Goal: Task Accomplishment & Management: Use online tool/utility

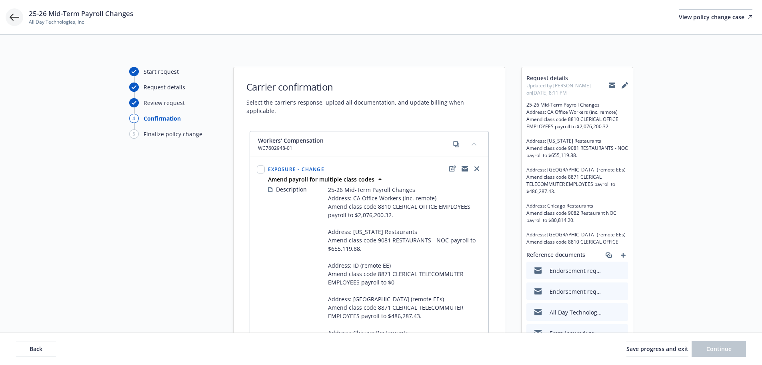
click at [12, 16] on icon at bounding box center [15, 17] width 10 height 10
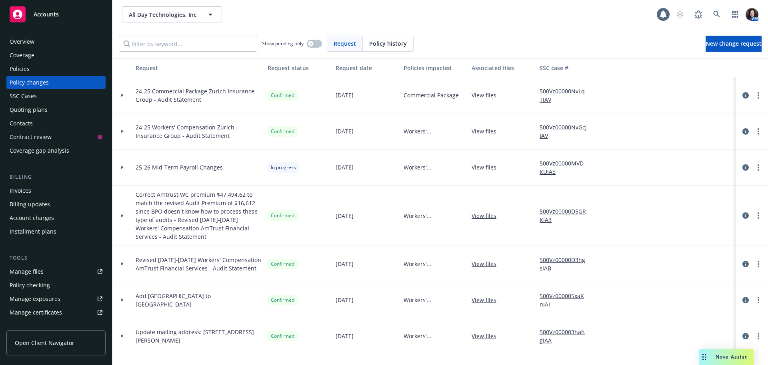
click at [64, 18] on div "Accounts" at bounding box center [56, 14] width 93 height 16
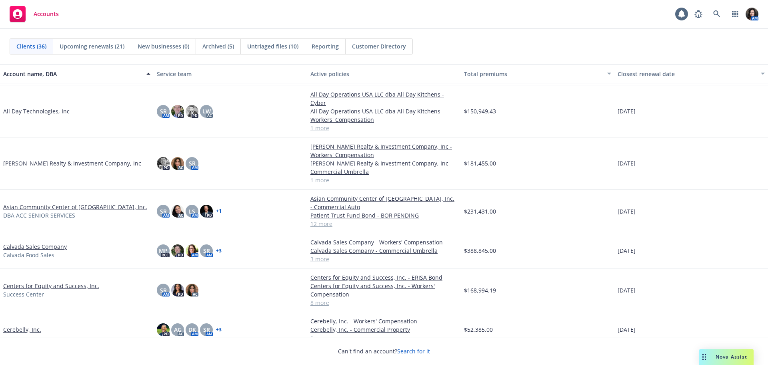
scroll to position [40, 0]
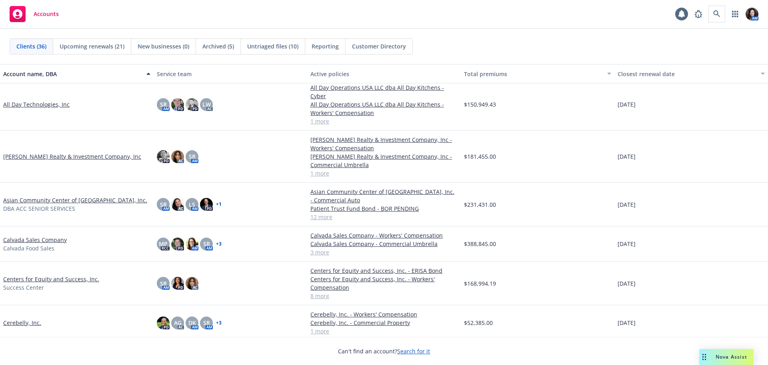
click at [724, 18] on span at bounding box center [717, 14] width 16 height 16
click at [722, 16] on link at bounding box center [717, 14] width 16 height 16
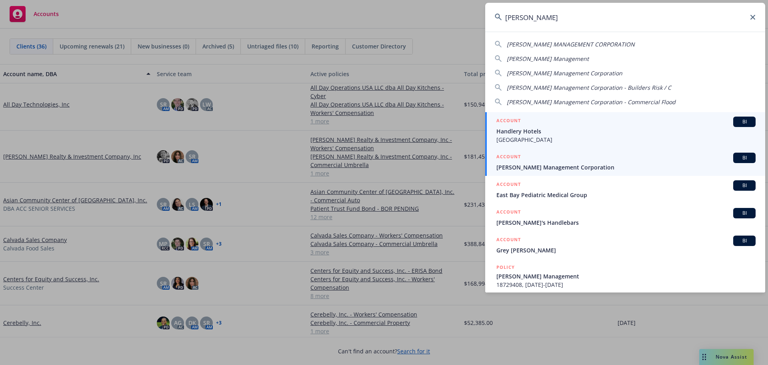
type input "handley"
click at [542, 172] on link "ACCOUNT BI Handley Management Corporation" at bounding box center [625, 162] width 280 height 28
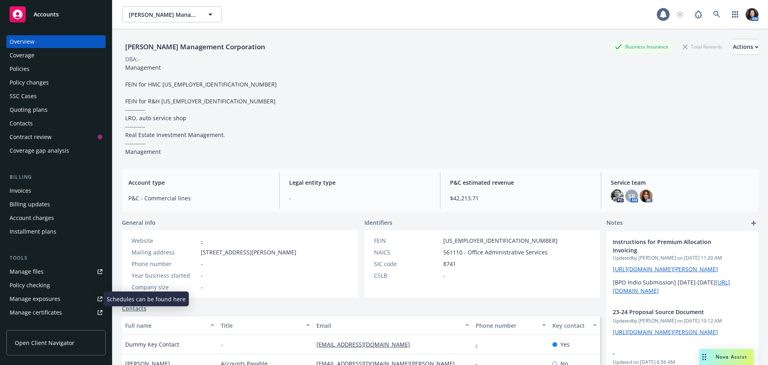
click at [52, 297] on div "Manage exposures" at bounding box center [35, 298] width 51 height 13
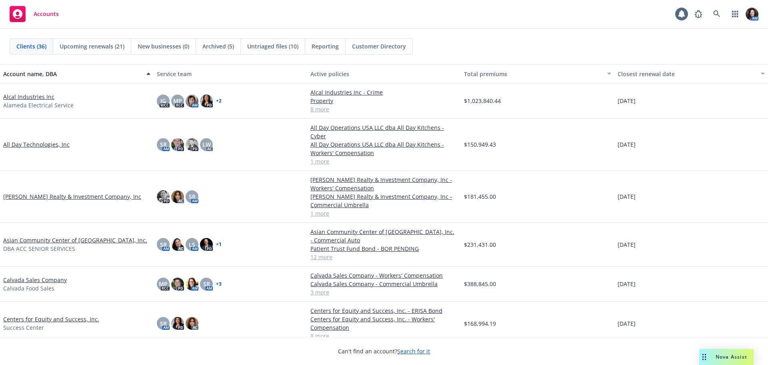
click at [45, 236] on link "Asian Community Center of [GEOGRAPHIC_DATA], Inc." at bounding box center [75, 240] width 144 height 8
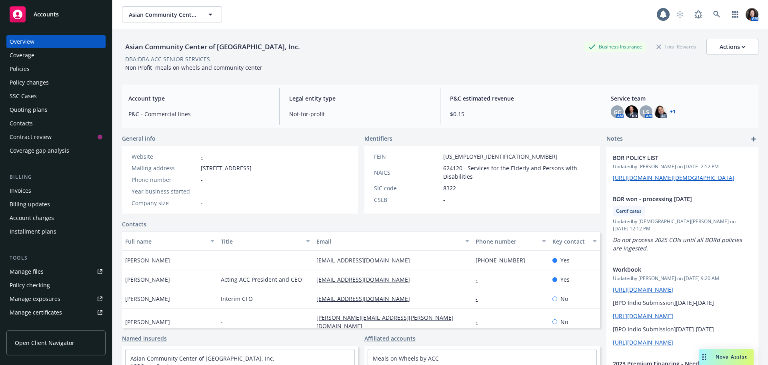
click at [14, 69] on div "Policies" at bounding box center [20, 68] width 20 height 13
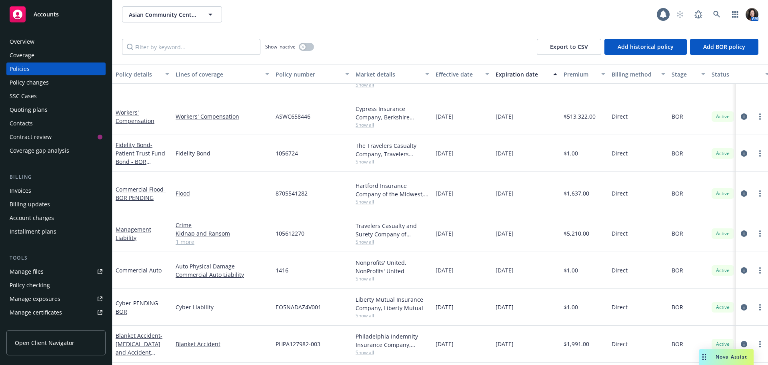
scroll to position [195, 0]
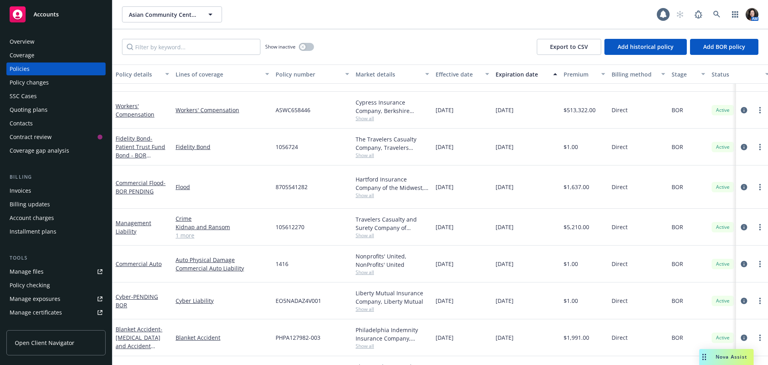
click at [53, 18] on span "Accounts" at bounding box center [46, 14] width 25 height 6
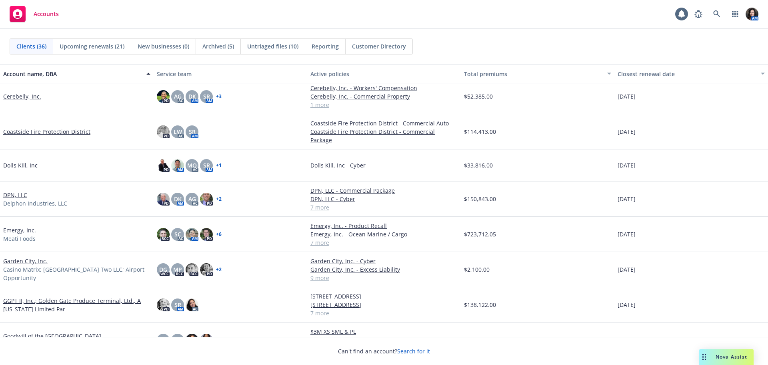
scroll to position [240, 0]
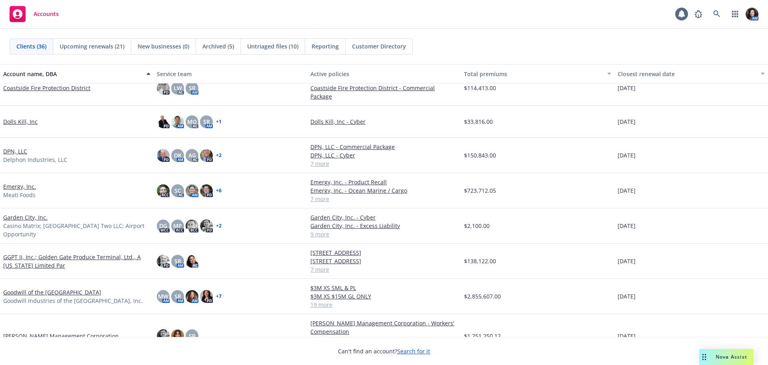
click at [38, 333] on link "[PERSON_NAME] Management Corporation" at bounding box center [61, 335] width 116 height 8
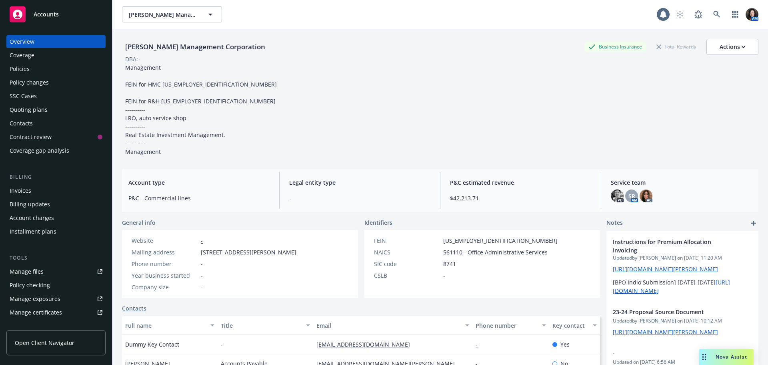
click at [723, 355] on span "Nova Assist" at bounding box center [732, 356] width 32 height 7
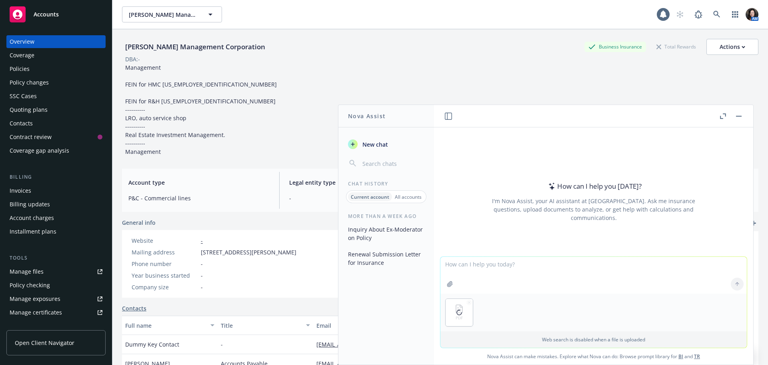
click at [46, 72] on div "Policies" at bounding box center [56, 68] width 93 height 13
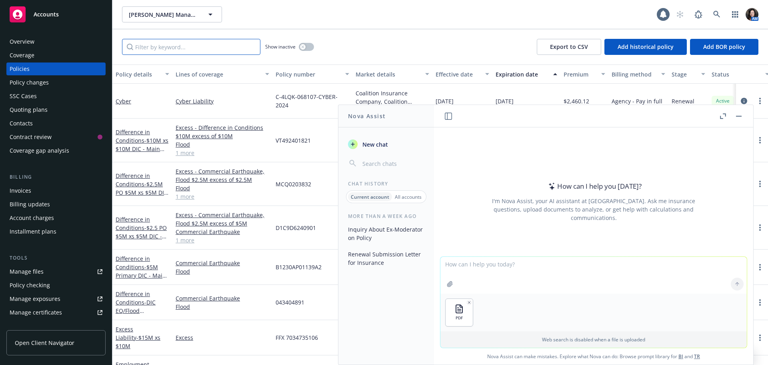
click at [170, 43] on input "Filter by keyword..." at bounding box center [191, 47] width 138 height 16
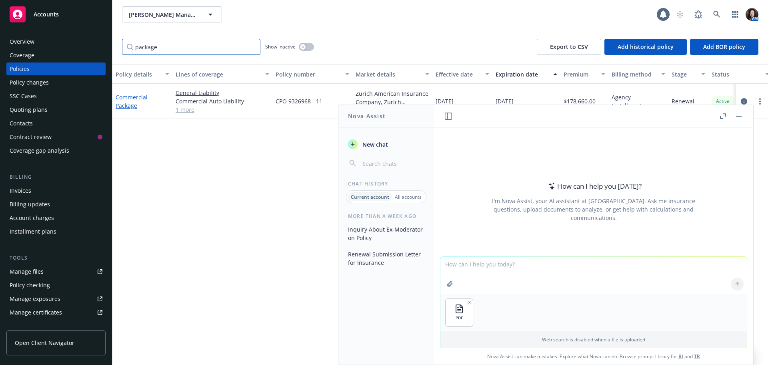
type input "package"
click at [131, 100] on link "Commercial Package" at bounding box center [132, 101] width 32 height 16
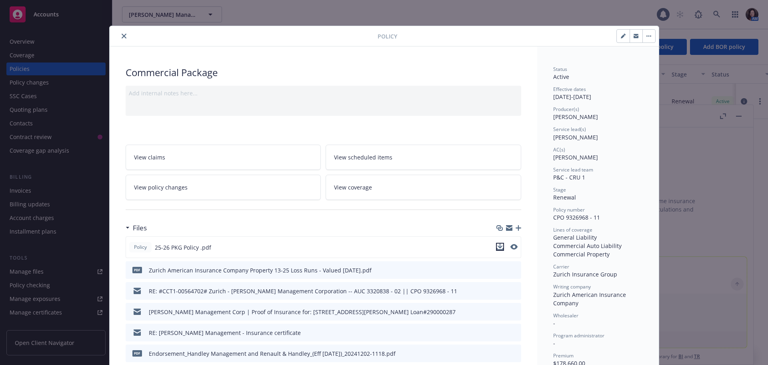
click at [497, 245] on icon "download file" at bounding box center [500, 246] width 6 height 6
drag, startPoint x: 121, startPoint y: 38, endPoint x: 149, endPoint y: 42, distance: 27.9
click at [122, 38] on icon "close" at bounding box center [124, 36] width 5 height 5
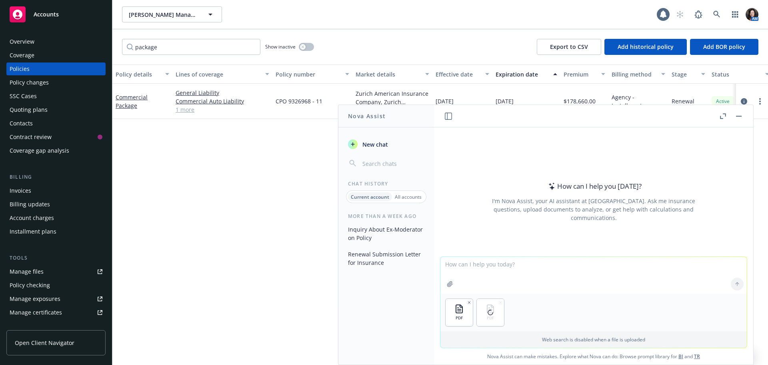
click at [495, 275] on textarea at bounding box center [594, 275] width 307 height 37
type textarea "make a table comparing the expiring policy to the renewal quote"
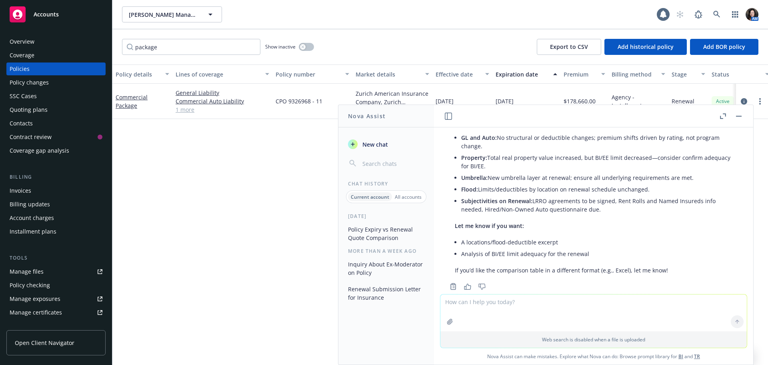
scroll to position [268, 0]
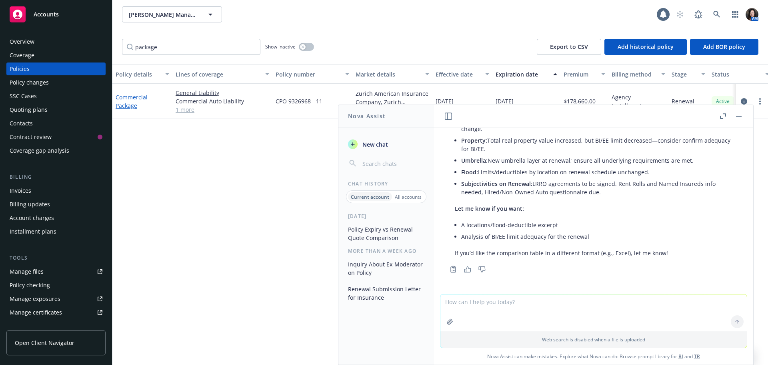
click at [128, 100] on link "Commercial Package" at bounding box center [132, 101] width 32 height 16
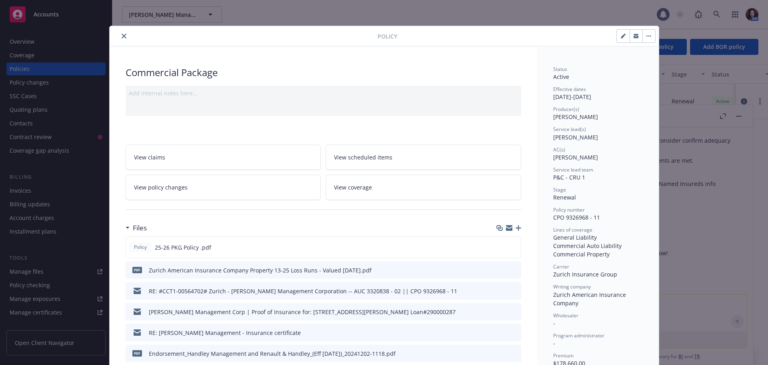
click at [727, 280] on div "Policy Commercial Package Add internal notes here... View claims View scheduled…" at bounding box center [384, 182] width 768 height 365
click at [122, 34] on icon "close" at bounding box center [124, 36] width 5 height 5
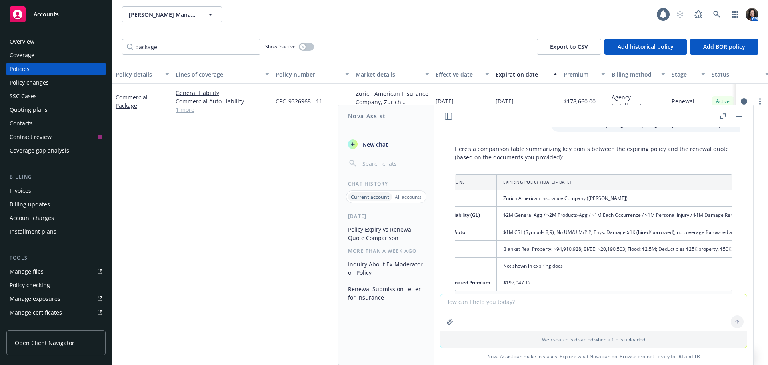
scroll to position [0, 28]
click at [129, 98] on link "Commercial Package" at bounding box center [132, 101] width 32 height 16
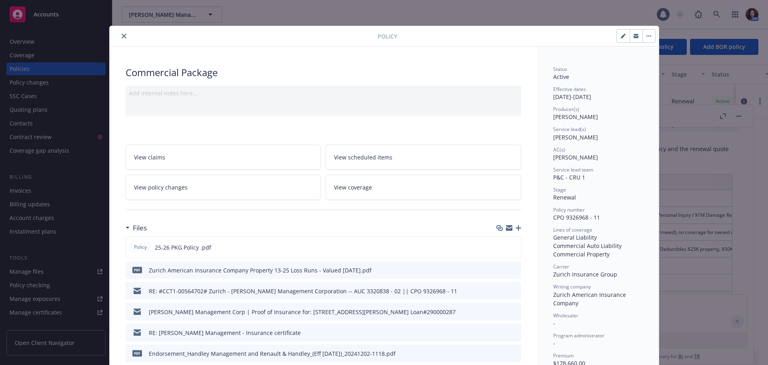
scroll to position [24, 0]
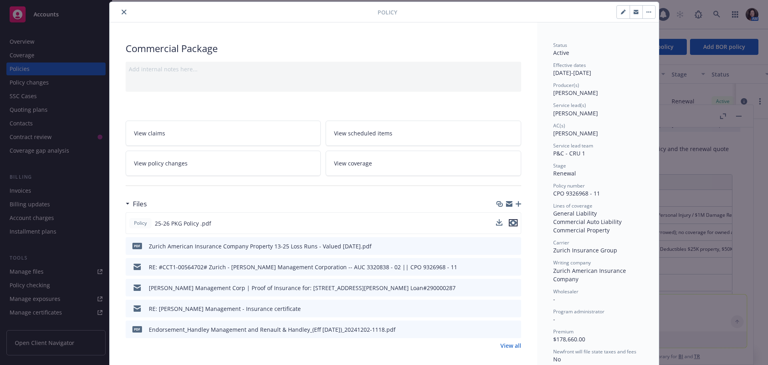
click at [511, 222] on icon "preview file" at bounding box center [513, 223] width 7 height 6
click at [122, 12] on icon "close" at bounding box center [124, 12] width 5 height 5
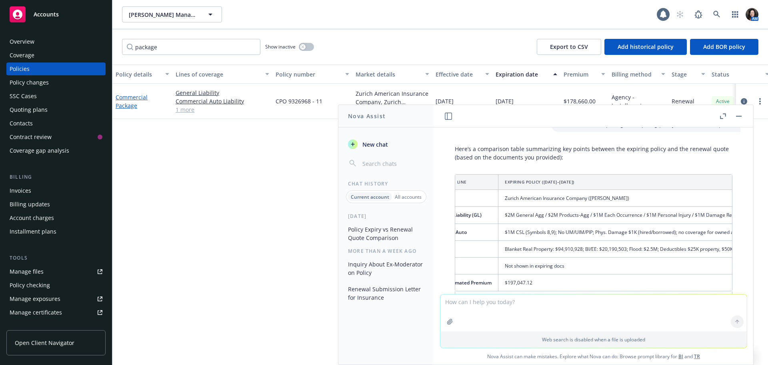
click at [122, 95] on link "Commercial Package" at bounding box center [132, 101] width 32 height 16
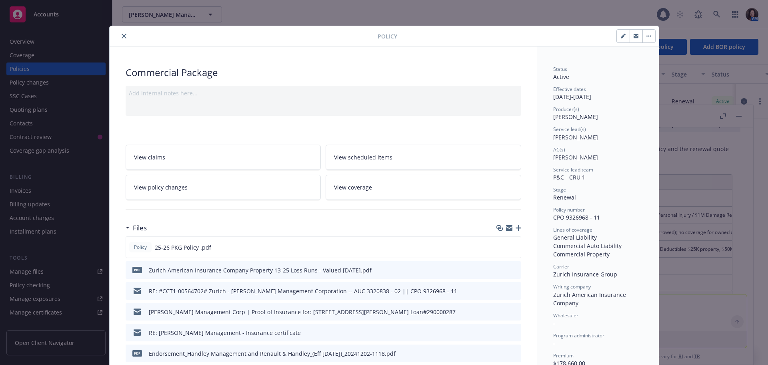
scroll to position [24, 0]
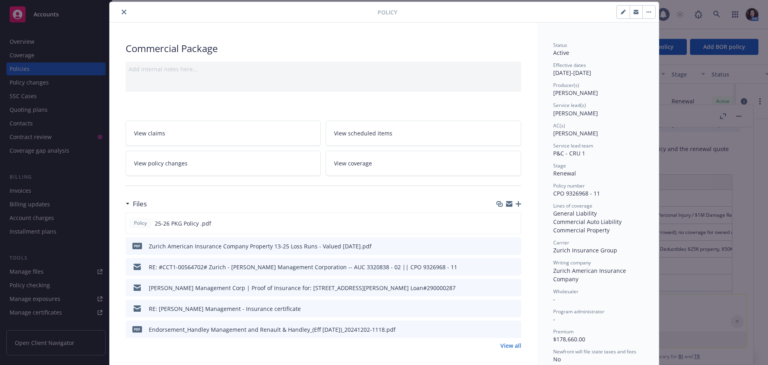
click at [184, 160] on link "View policy changes" at bounding box center [224, 162] width 196 height 25
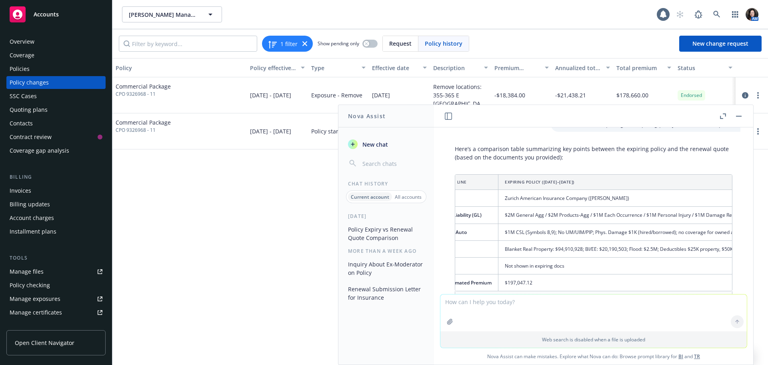
click at [739, 118] on button "button" at bounding box center [739, 116] width 10 height 10
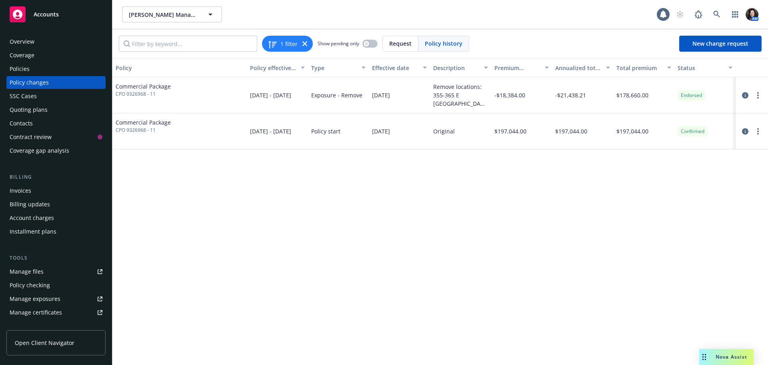
click at [32, 69] on div "Policies" at bounding box center [56, 68] width 93 height 13
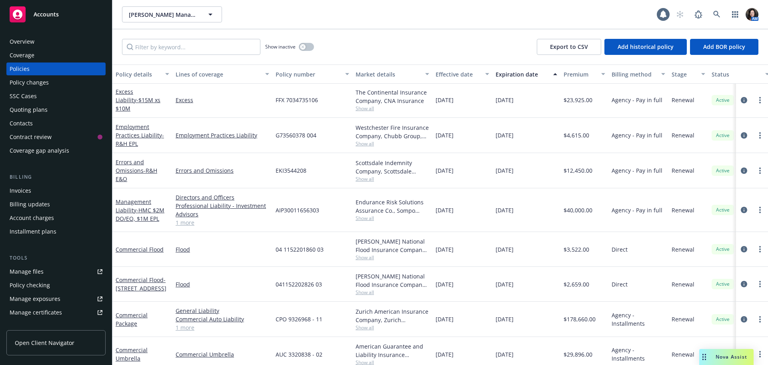
scroll to position [200, 0]
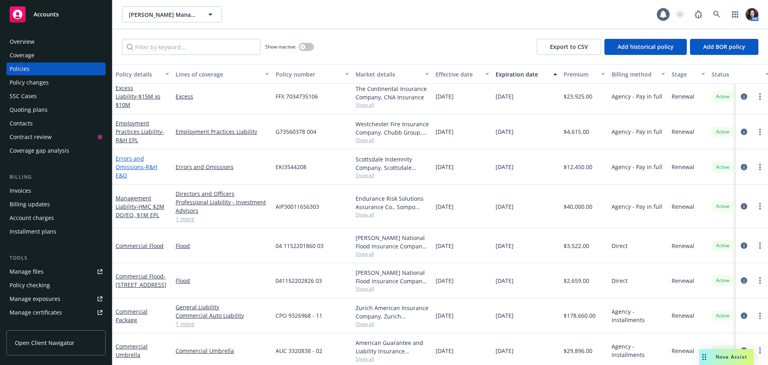
click at [132, 164] on link "Errors and Omissions - R&H E&O" at bounding box center [137, 166] width 42 height 24
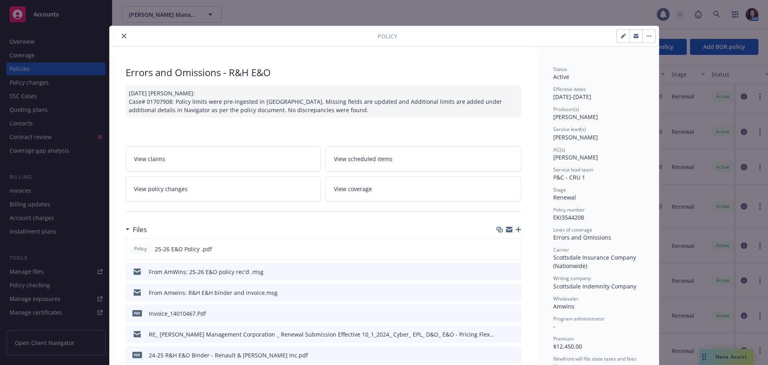
click at [122, 37] on button "close" at bounding box center [124, 36] width 10 height 10
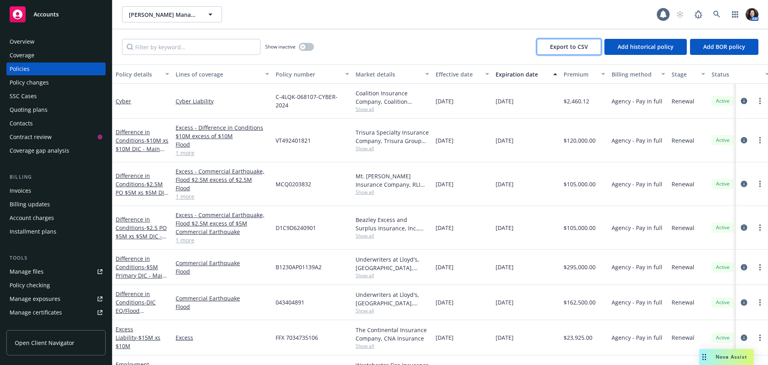
click at [564, 52] on button "Export to CSV" at bounding box center [569, 47] width 64 height 16
click at [128, 142] on link "Difference in Conditions - $10M xs $10M DIC - Main Program" at bounding box center [142, 144] width 53 height 33
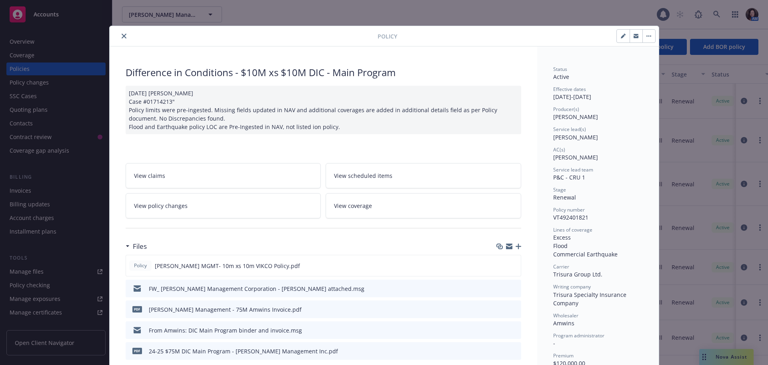
click at [205, 210] on link "View policy changes" at bounding box center [224, 205] width 196 height 25
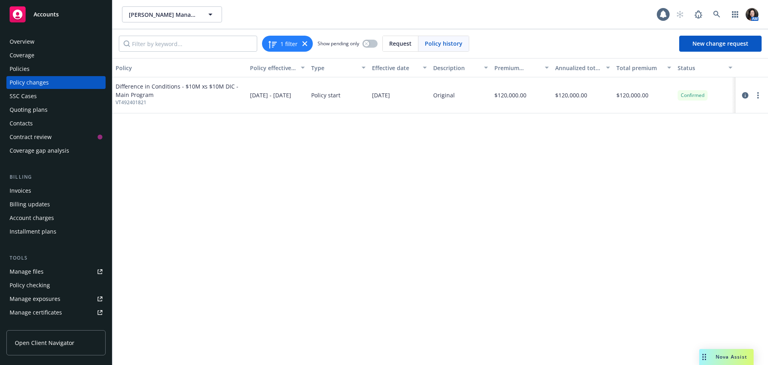
click at [32, 71] on div "Policies" at bounding box center [56, 68] width 93 height 13
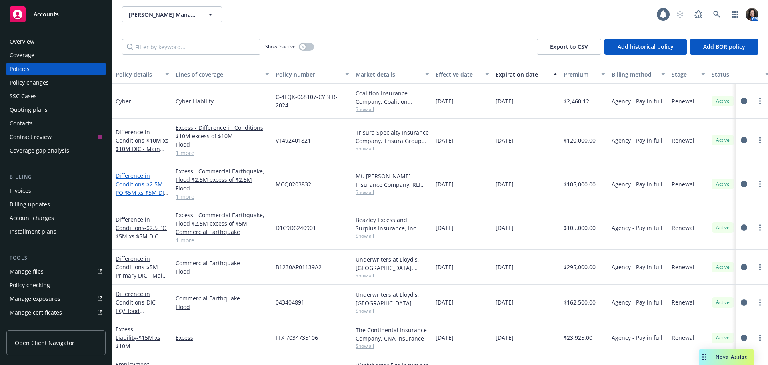
click at [143, 186] on link "Difference in Conditions - $2.5M PO $5M xs $5M DIC - Main Program" at bounding box center [142, 188] width 52 height 33
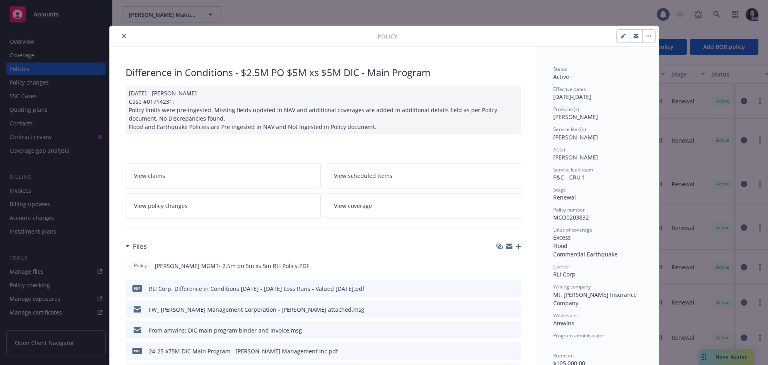
click at [168, 207] on span "View policy changes" at bounding box center [161, 205] width 54 height 8
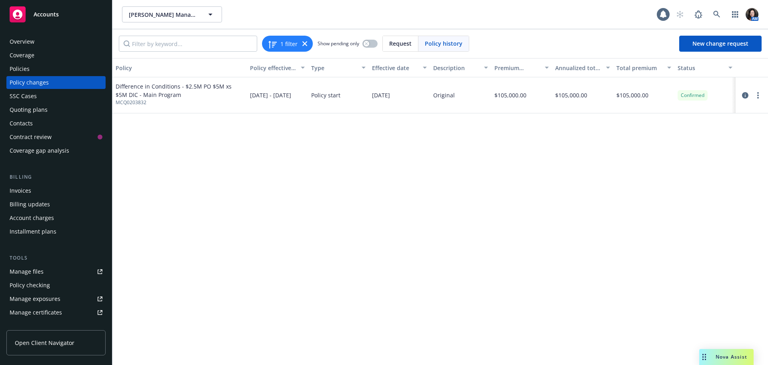
click at [32, 68] on div "Policies" at bounding box center [56, 68] width 93 height 13
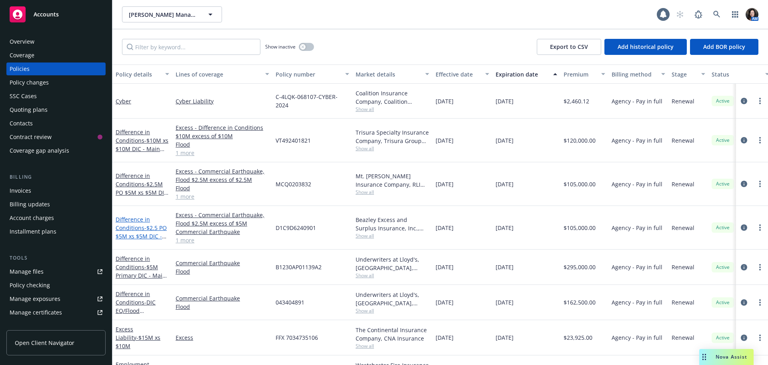
click at [137, 219] on link "Difference in Conditions - $2.5 PO $5M xs $5M DIC - Main Program" at bounding box center [141, 231] width 51 height 33
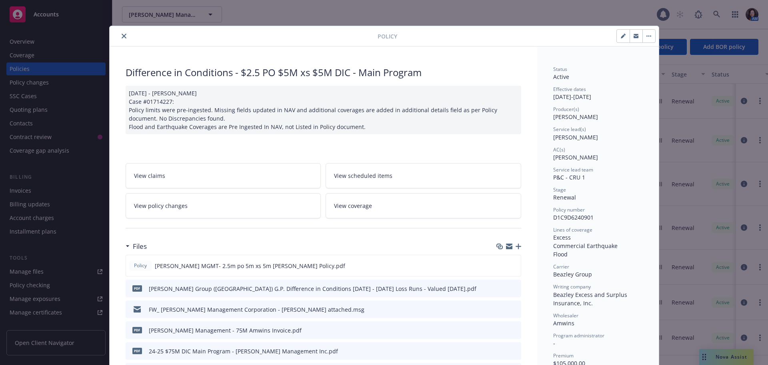
click at [148, 203] on span "View policy changes" at bounding box center [161, 205] width 54 height 8
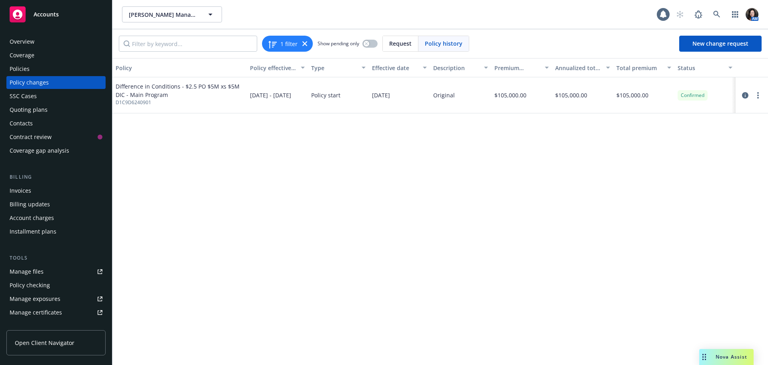
click at [33, 69] on div "Policies" at bounding box center [56, 68] width 93 height 13
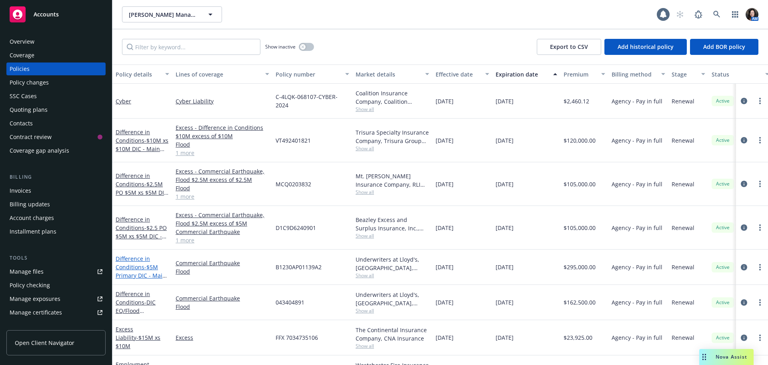
click at [133, 272] on span "- $5M Primary DIC - Main Program" at bounding box center [141, 275] width 51 height 24
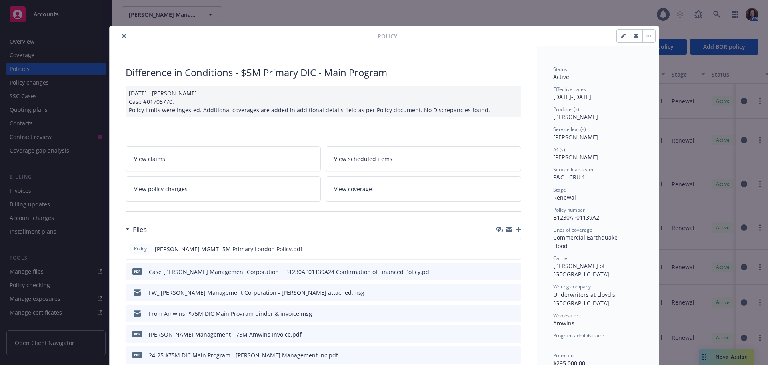
click at [172, 196] on link "View policy changes" at bounding box center [224, 188] width 196 height 25
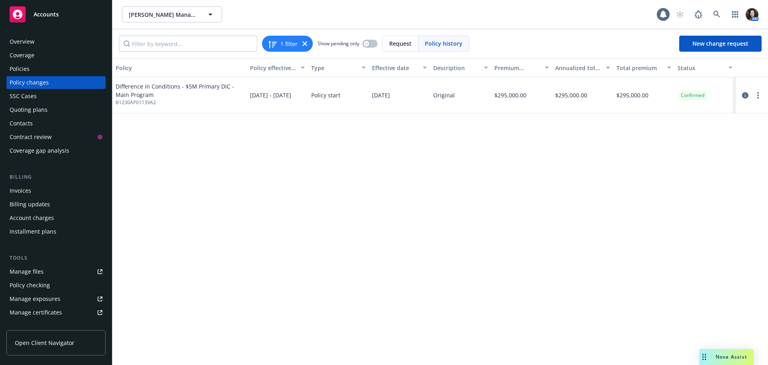
click at [22, 66] on div "Policies" at bounding box center [20, 68] width 20 height 13
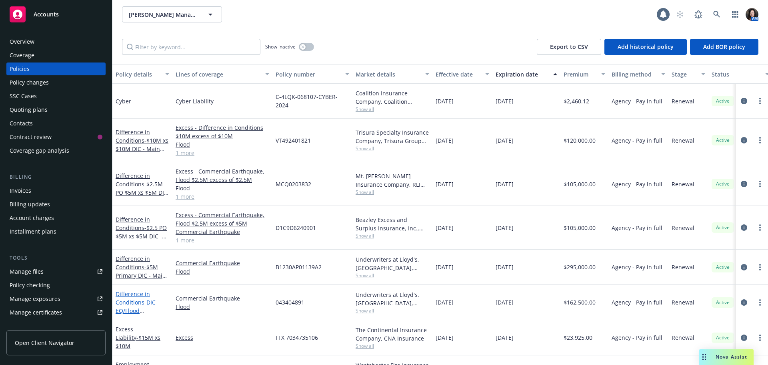
click at [144, 308] on span "- DIC EQ/Flood Fashion Island" at bounding box center [141, 314] width 50 height 33
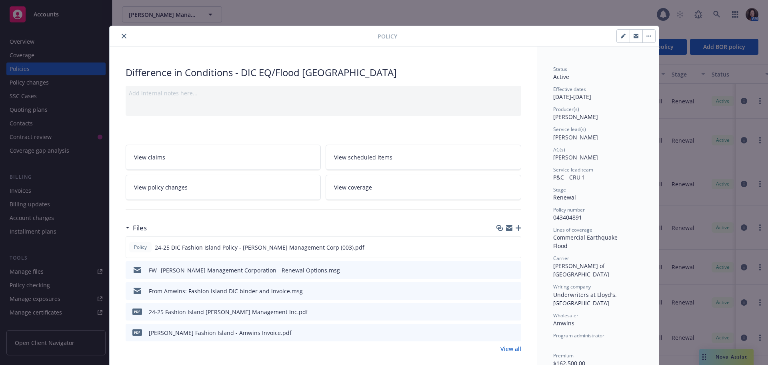
click at [169, 187] on span "View policy changes" at bounding box center [161, 187] width 54 height 8
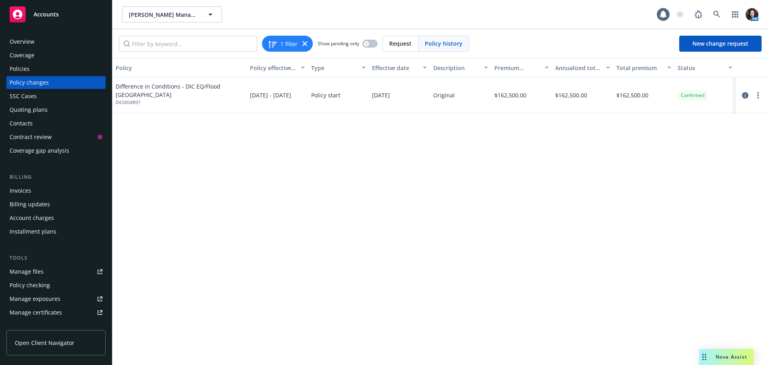
click at [24, 69] on div "Policies" at bounding box center [20, 68] width 20 height 13
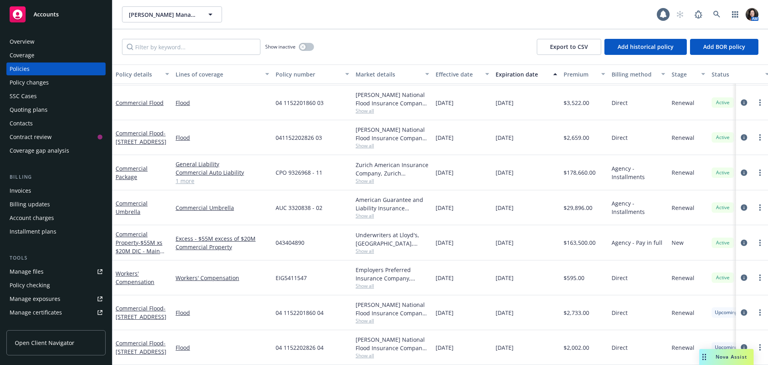
scroll to position [337, 0]
click at [136, 236] on link "Commercial Property - $55M xs $20M DIC - Main Program" at bounding box center [139, 246] width 47 height 33
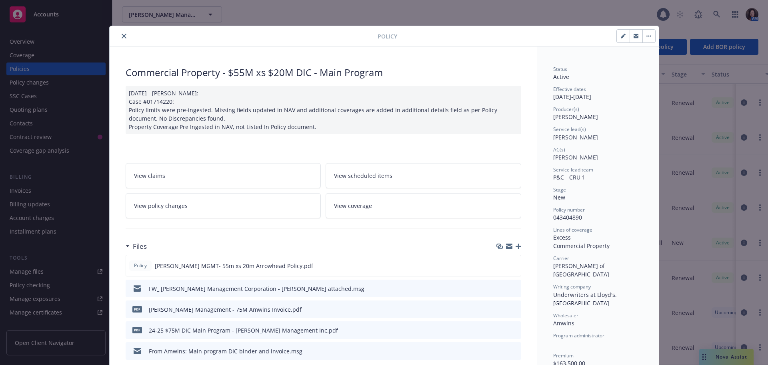
click at [174, 205] on span "View policy changes" at bounding box center [161, 205] width 54 height 8
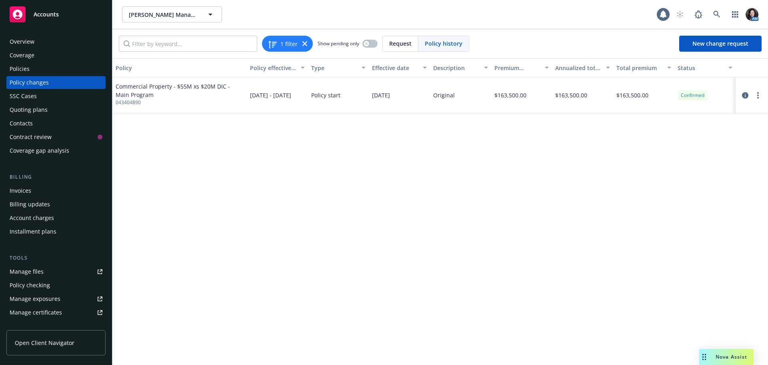
click at [24, 74] on div "Policies" at bounding box center [20, 68] width 20 height 13
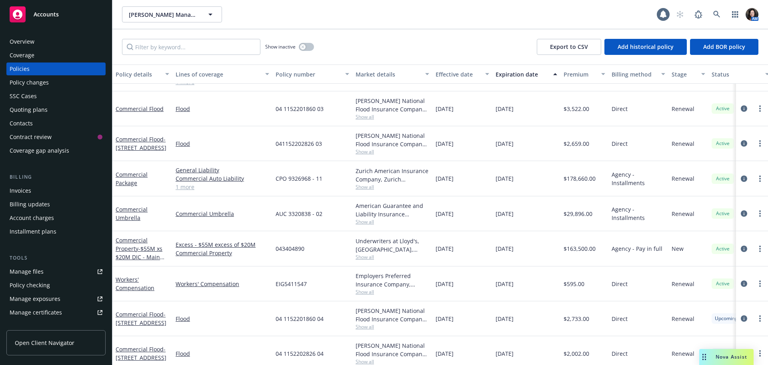
scroll to position [337, 0]
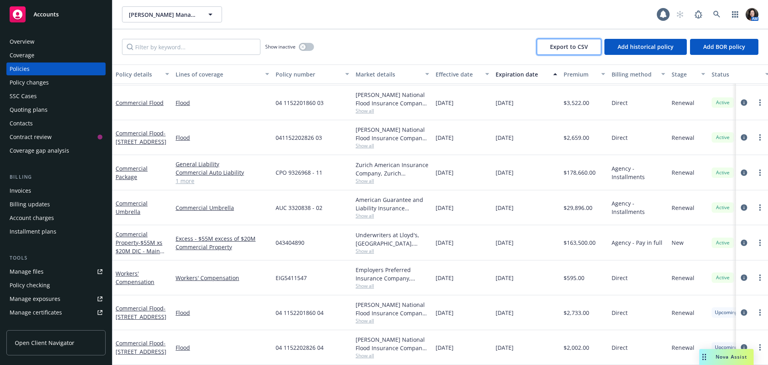
click at [581, 45] on span "Export to CSV" at bounding box center [569, 47] width 38 height 8
click at [567, 49] on span "Export to CSV" at bounding box center [569, 47] width 38 height 8
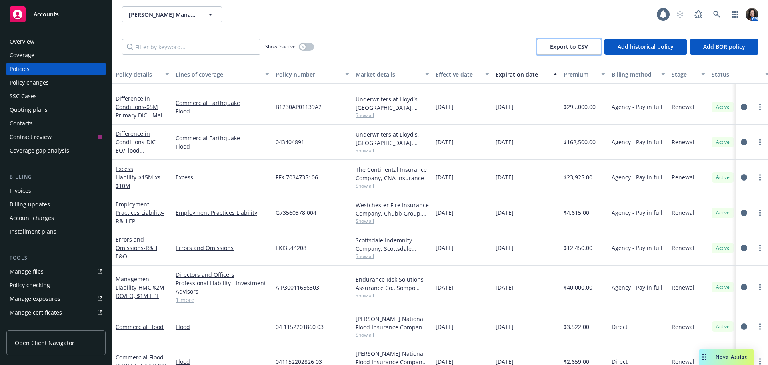
scroll to position [97, 0]
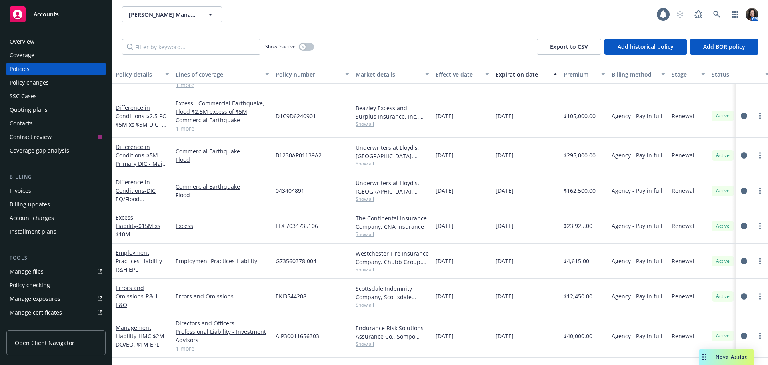
click at [151, 159] on div "Difference in Conditions - $5M Primary DIC - Main Program" at bounding box center [143, 154] width 54 height 25
click at [132, 154] on link "Difference in Conditions - $5M Primary DIC - Main Program" at bounding box center [141, 159] width 50 height 33
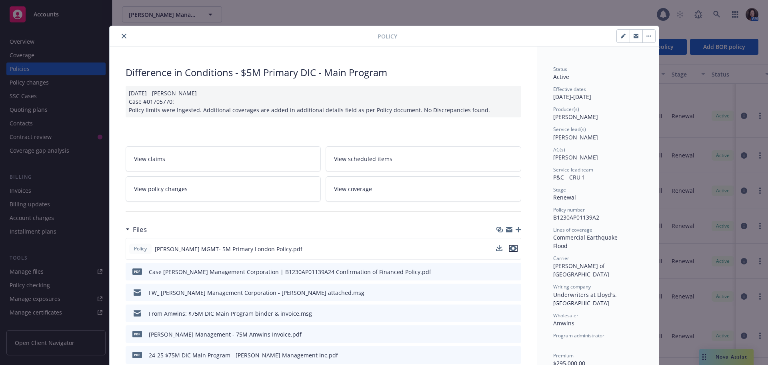
click at [510, 247] on icon "preview file" at bounding box center [513, 248] width 7 height 6
click at [119, 38] on button "close" at bounding box center [124, 36] width 10 height 10
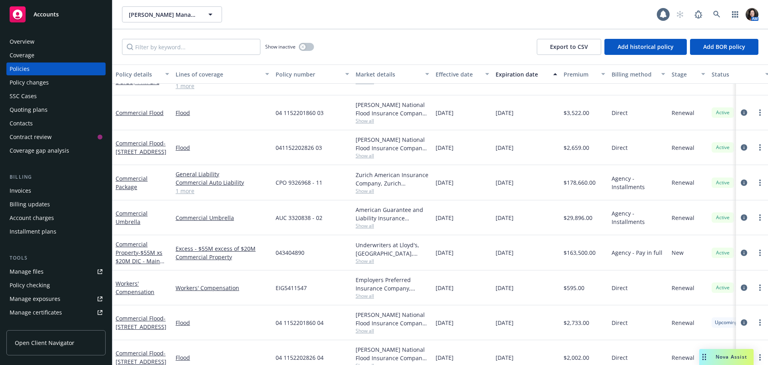
scroll to position [337, 0]
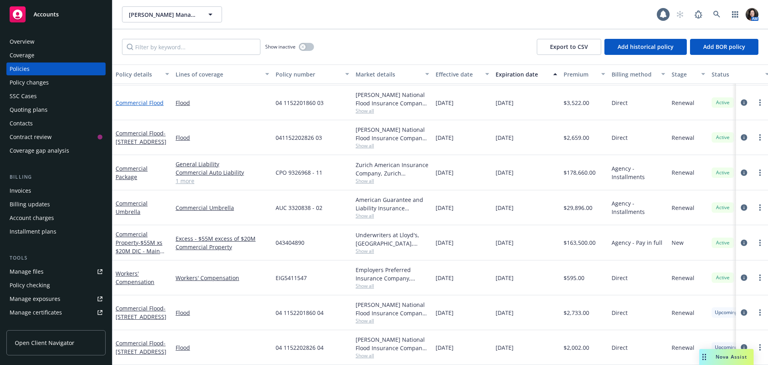
click at [148, 99] on link "Commercial Flood" at bounding box center [140, 103] width 48 height 8
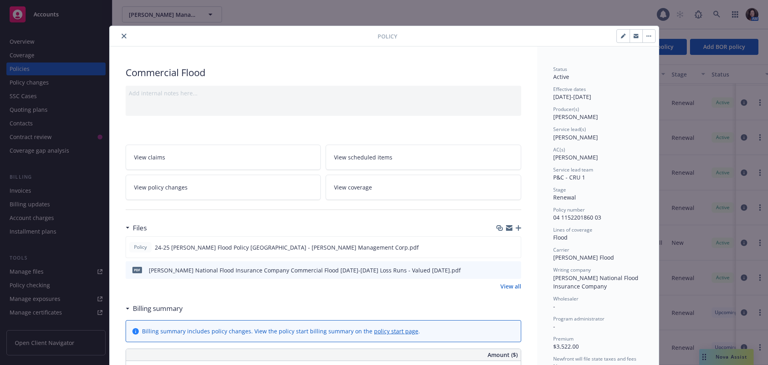
click at [122, 35] on icon "close" at bounding box center [124, 36] width 5 height 5
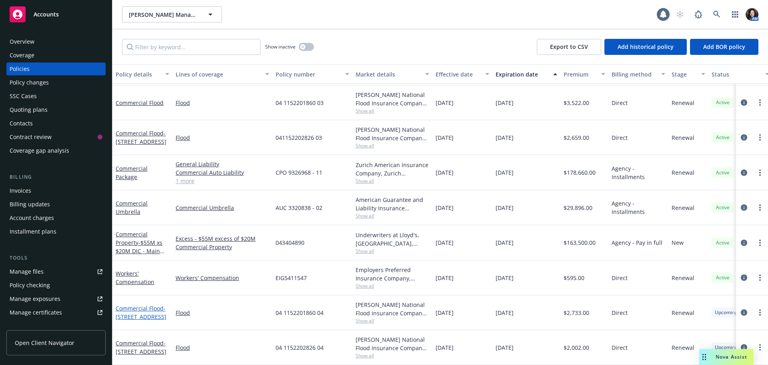
click at [154, 304] on link "Commercial Flood - 3400 W BAYSHORE RD, PALO ALTO CA 94303" at bounding box center [141, 312] width 51 height 16
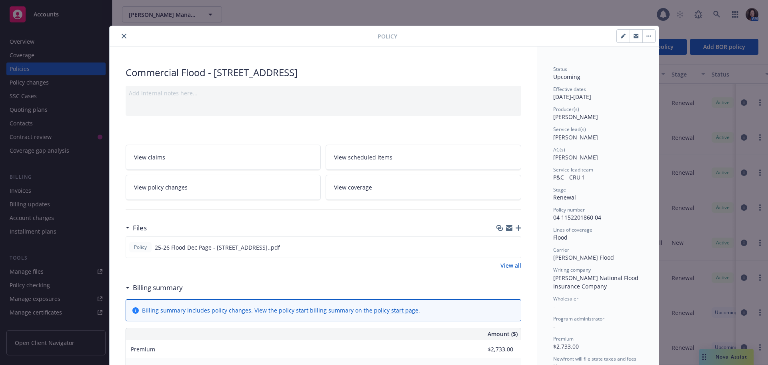
click at [123, 32] on button "close" at bounding box center [124, 36] width 10 height 10
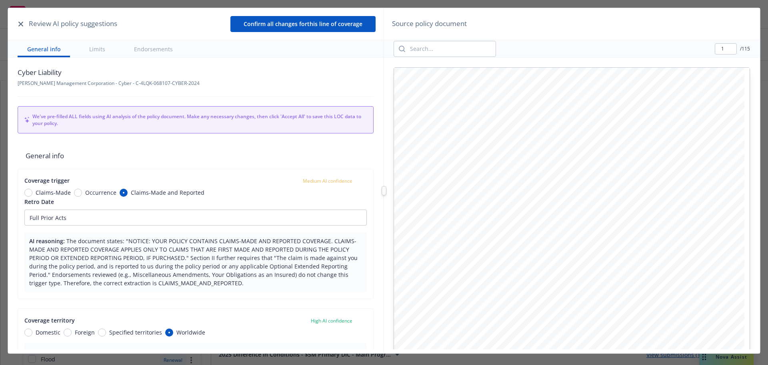
click at [21, 20] on button "button" at bounding box center [21, 24] width 10 height 10
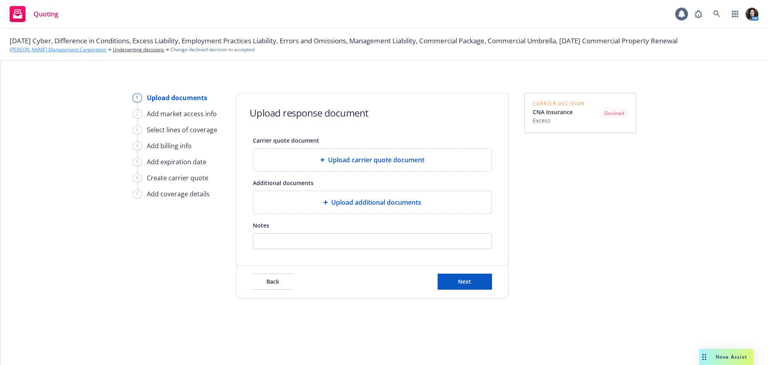
click at [48, 50] on link "[PERSON_NAME] Management Corporation" at bounding box center [58, 49] width 97 height 7
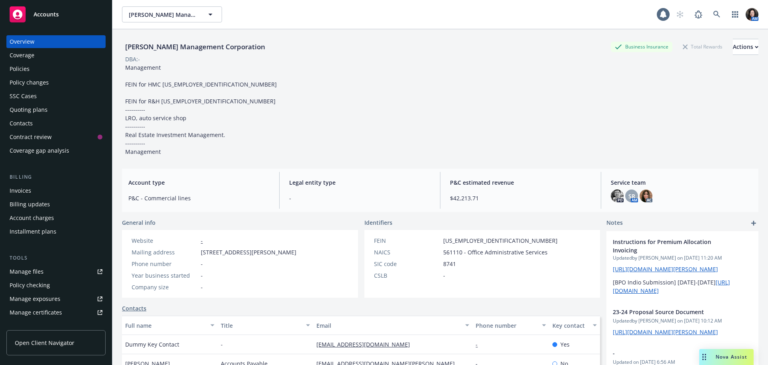
click at [48, 108] on div "Quoting plans" at bounding box center [56, 109] width 93 height 13
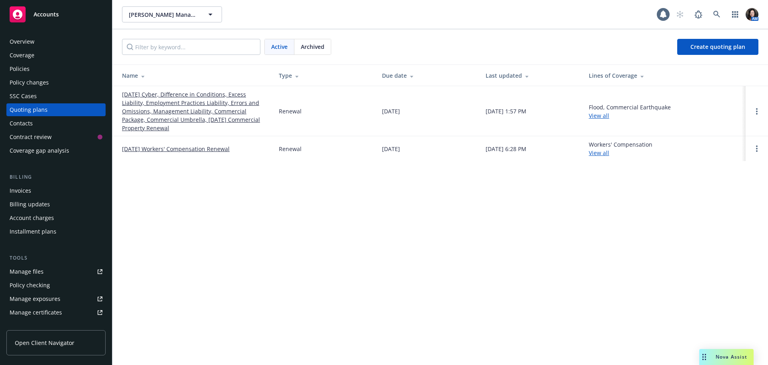
click at [158, 98] on link "10/01/25 Cyber, Difference in Conditions, Excess Liability, Employment Practice…" at bounding box center [194, 111] width 144 height 42
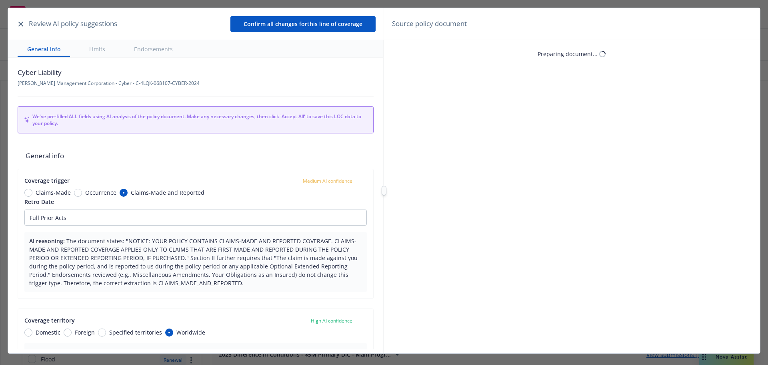
click at [20, 23] on icon "button" at bounding box center [20, 24] width 5 height 5
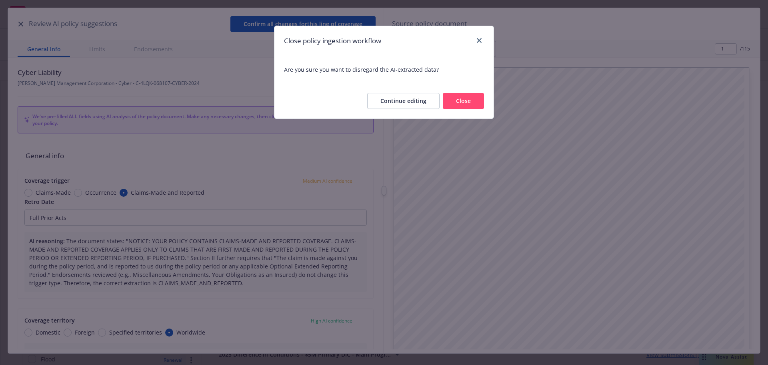
click at [457, 97] on button "Close" at bounding box center [463, 101] width 41 height 16
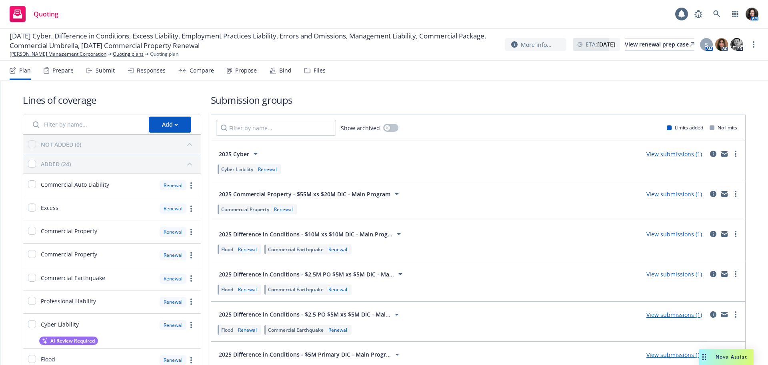
click at [153, 71] on div "Responses" at bounding box center [151, 70] width 29 height 6
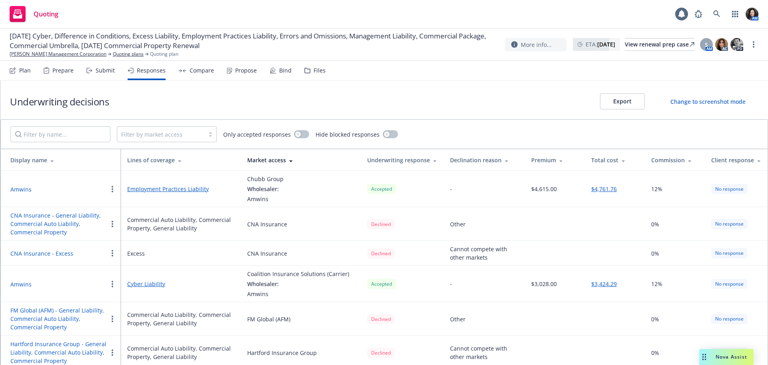
click at [114, 72] on div "Plan Prepare Submit Responses Compare Propose Bind Files" at bounding box center [168, 70] width 316 height 19
click at [94, 72] on div "Submit" at bounding box center [100, 70] width 28 height 19
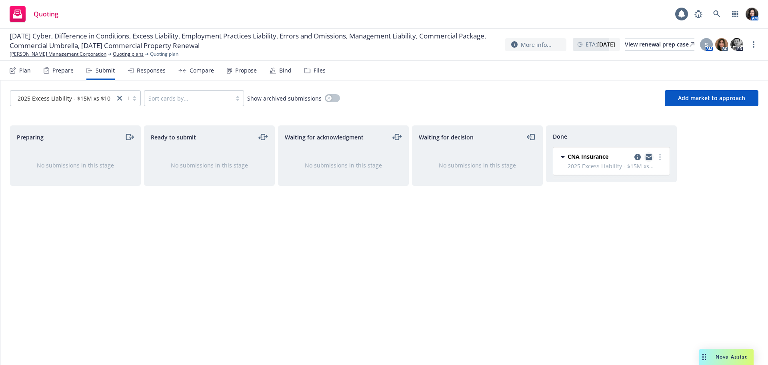
click at [647, 154] on icon "copy logging email" at bounding box center [649, 155] width 6 height 3
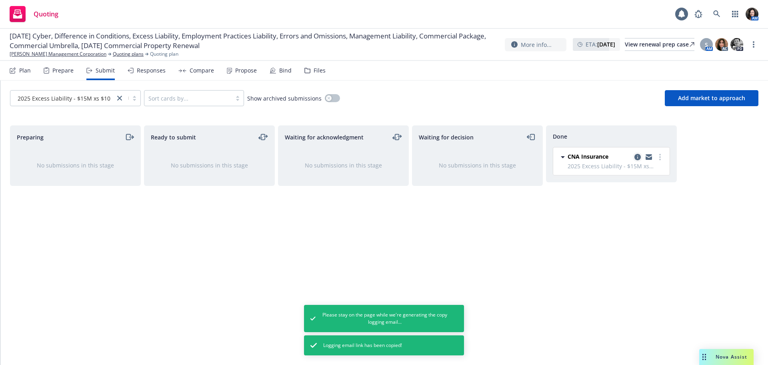
click at [636, 156] on icon "copy logging email" at bounding box center [638, 157] width 6 height 6
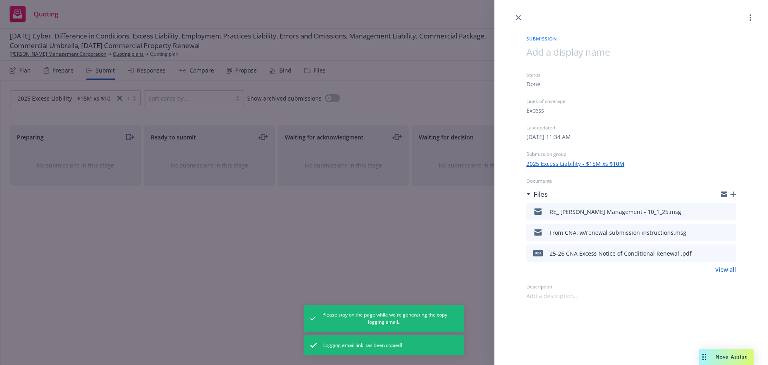
click at [731, 230] on icon "preview file" at bounding box center [728, 232] width 7 height 6
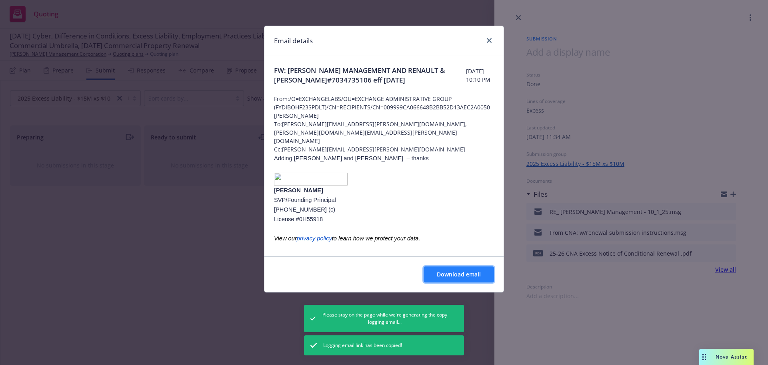
click at [480, 271] on span "Download email" at bounding box center [459, 274] width 44 height 8
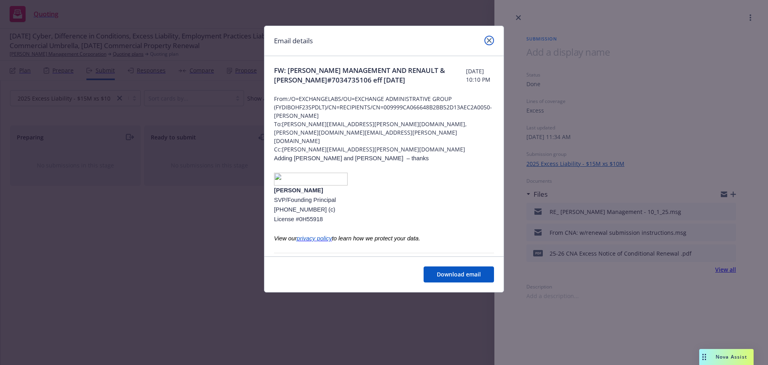
drag, startPoint x: 488, startPoint y: 39, endPoint x: 497, endPoint y: 40, distance: 9.2
click at [491, 39] on icon "close" at bounding box center [489, 40] width 5 height 5
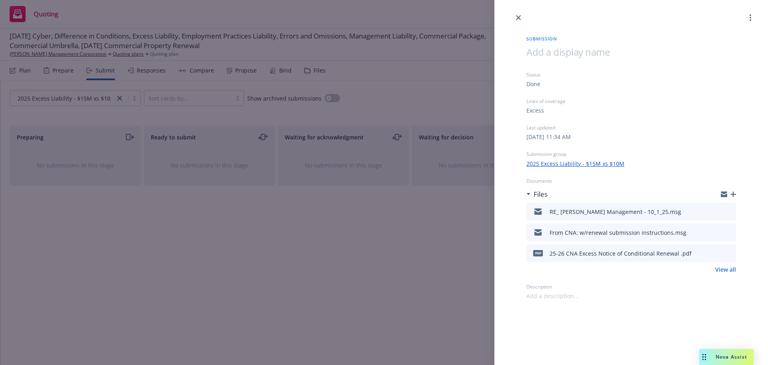
click at [727, 192] on div at bounding box center [728, 194] width 15 height 6
click at [726, 192] on icon "button" at bounding box center [724, 192] width 6 height 3
click at [520, 19] on icon "close" at bounding box center [518, 17] width 5 height 5
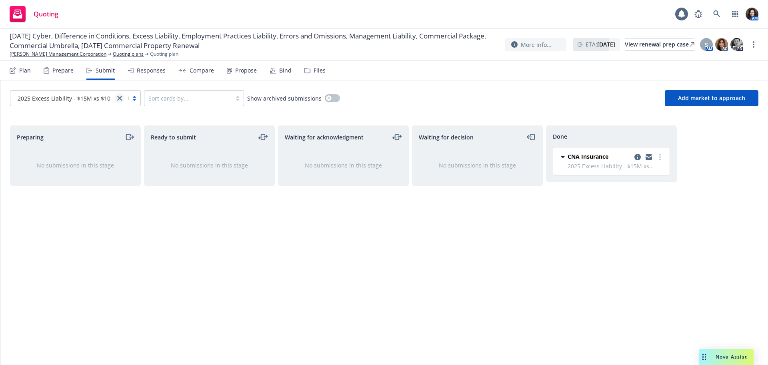
click at [121, 98] on icon "close" at bounding box center [119, 98] width 5 height 5
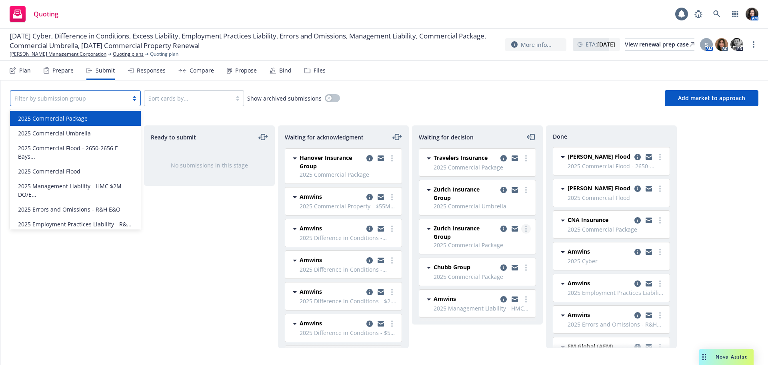
click at [525, 227] on icon "more" at bounding box center [526, 228] width 2 height 6
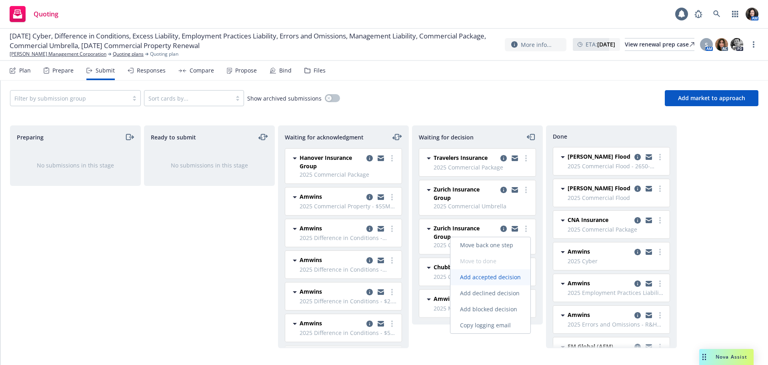
click at [497, 281] on link "Add accepted decision" at bounding box center [491, 277] width 80 height 16
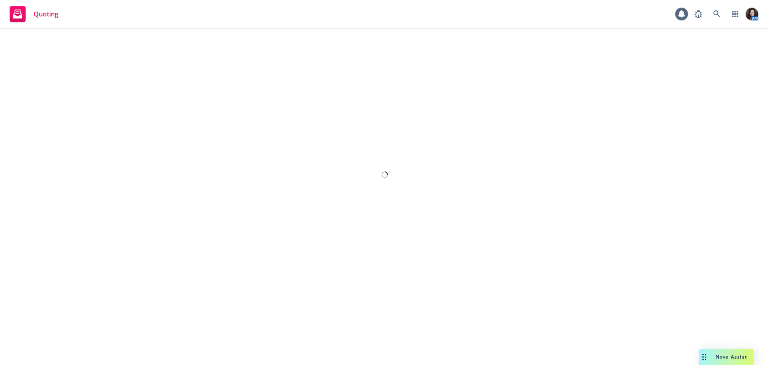
select select "12"
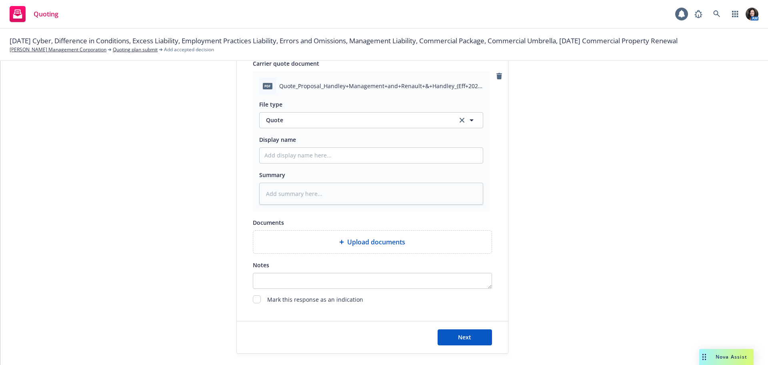
scroll to position [413, 0]
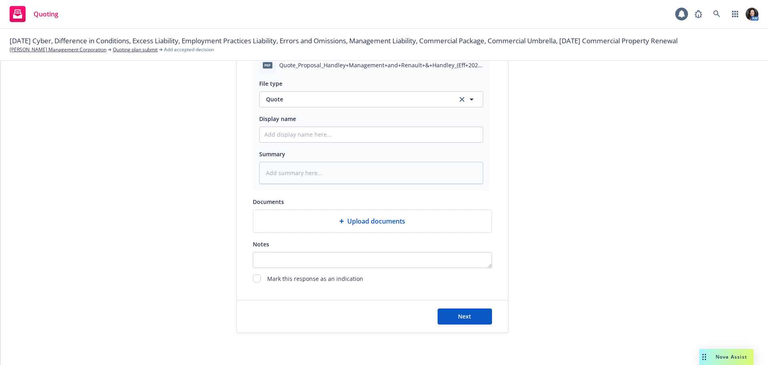
type textarea "x"
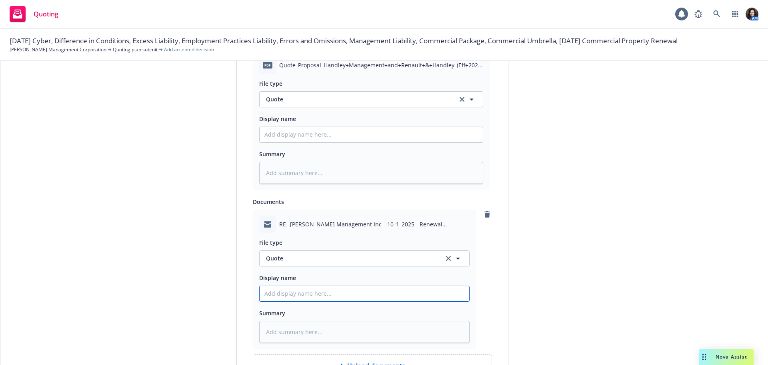
click at [303, 294] on input "Display name" at bounding box center [365, 293] width 210 height 15
click at [299, 248] on div "File type Quote Quote" at bounding box center [364, 251] width 210 height 29
click at [294, 259] on span "Quote" at bounding box center [350, 258] width 168 height 8
type input "Email"
click at [291, 281] on div "Email" at bounding box center [365, 281] width 200 height 12
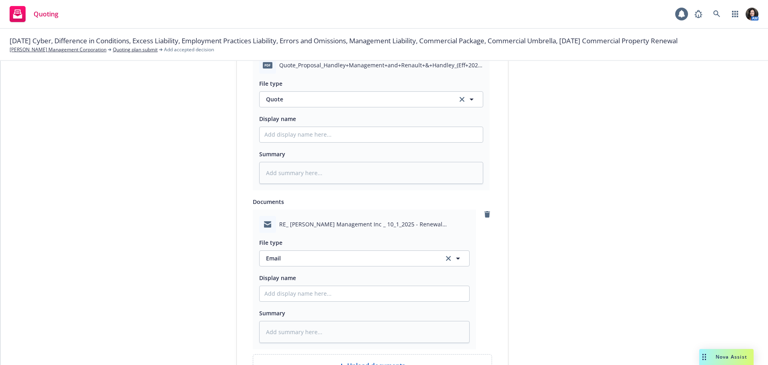
drag, startPoint x: 288, startPoint y: 277, endPoint x: 285, endPoint y: 286, distance: 9.2
click at [288, 279] on span "Display name" at bounding box center [277, 278] width 37 height 8
click at [288, 142] on input "Display name" at bounding box center [371, 134] width 223 height 15
click at [284, 288] on input "Display name" at bounding box center [365, 293] width 210 height 15
type textarea "x"
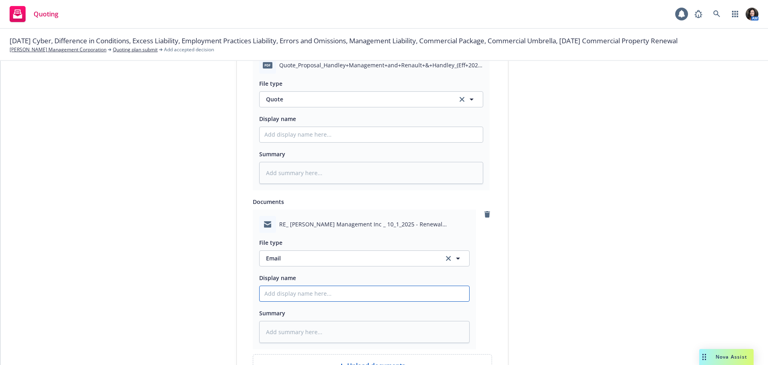
type input "F"
type textarea "x"
type input "Fr"
type textarea "x"
type input "Fro"
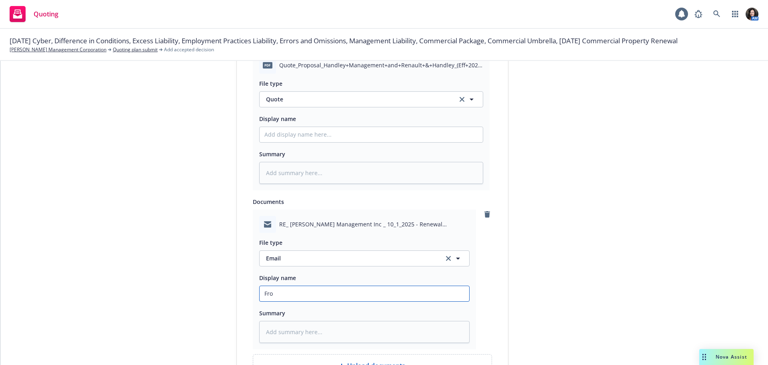
type textarea "x"
type input "From"
type textarea "x"
type input "From"
type textarea "x"
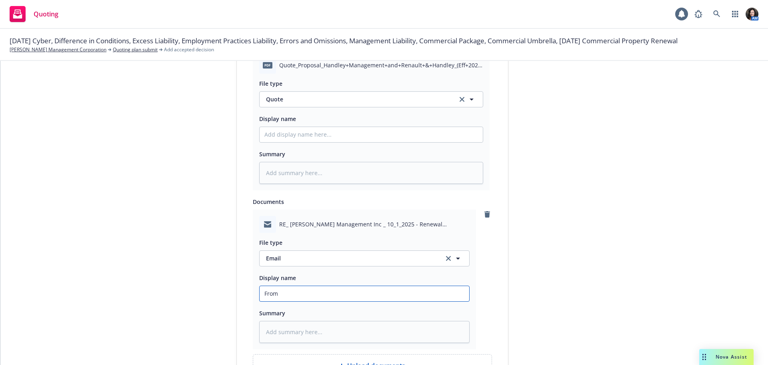
type input "From Z"
type textarea "x"
type input "From Zu"
type textarea "x"
type input "From Zuri"
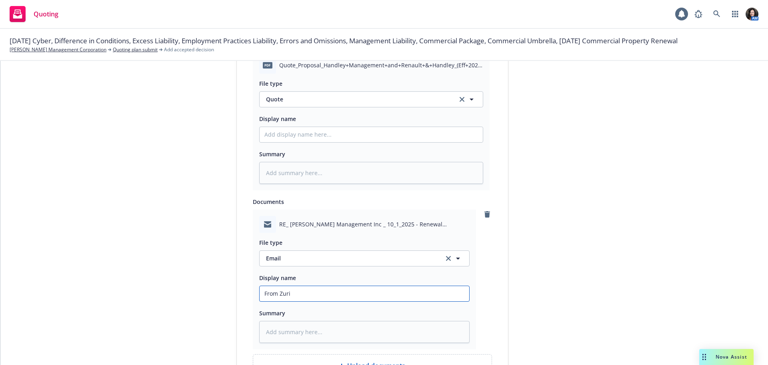
type textarea "x"
type input "From Zuric"
type textarea "x"
type input "From Zurich"
type textarea "x"
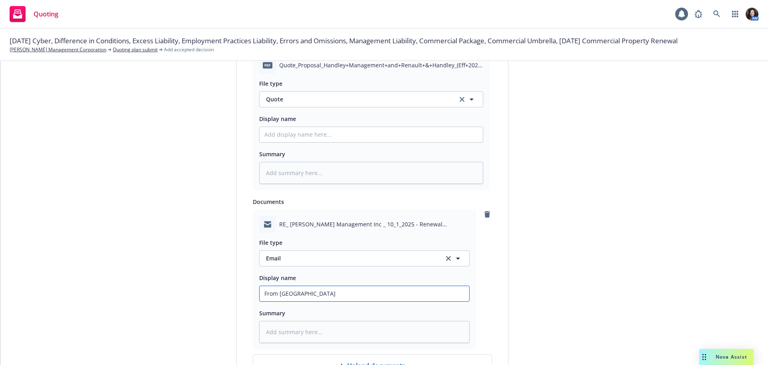
type input "From ZurichL"
type textarea "x"
type input "From ZurichL"
type textarea "x"
type input "From ZurichL"
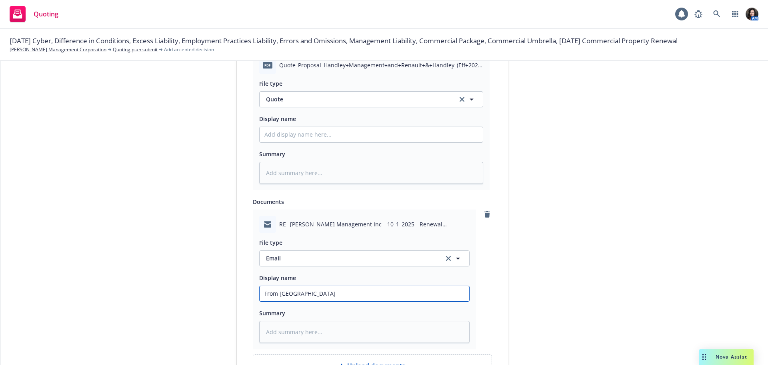
type textarea "x"
type input "From Zurich"
type textarea "x"
type input "From Zurich:"
type textarea "x"
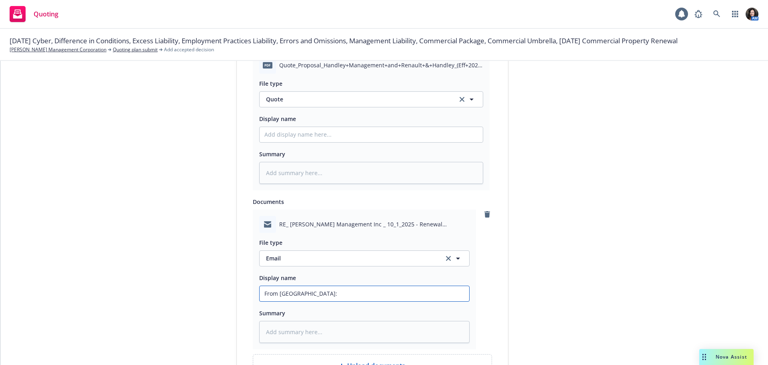
type input "From Zurich:"
type textarea "x"
type input "From Zurich: 2"
type textarea "x"
type input "From Zurich: 25"
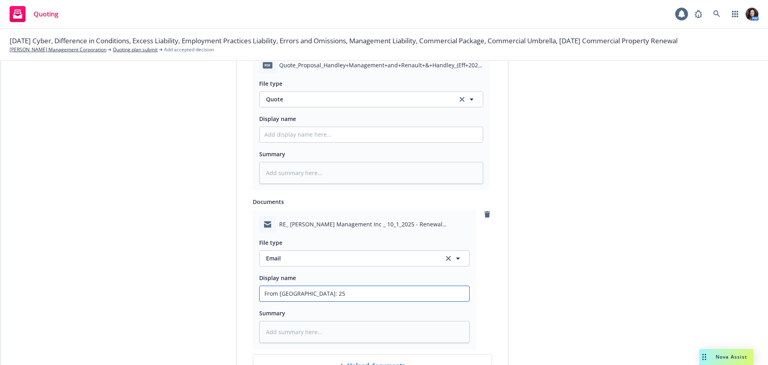
type textarea "x"
type input "From Zurich: 25-"
type textarea "x"
type input "From Zurich: 25-2"
type textarea "x"
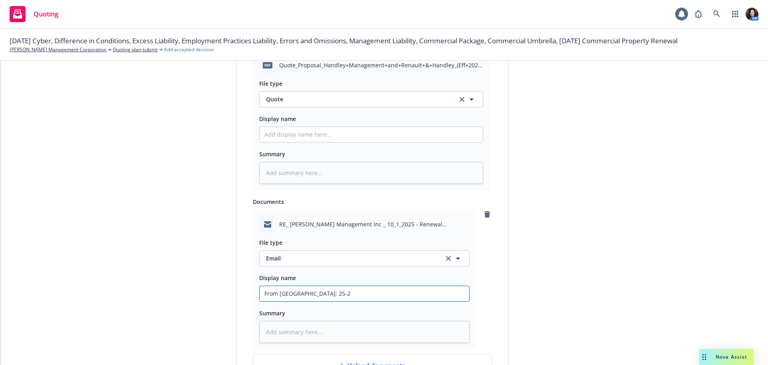
type input "From Zurich: 25-26"
type textarea "x"
type input "From Zurich: 25-26"
type textarea "x"
type input "From Zurich: 25-26 R"
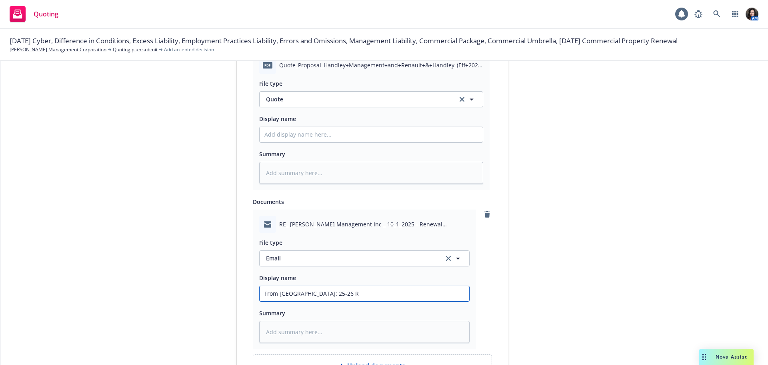
type textarea "x"
type input "From Zurich: 25-26 Re"
type textarea "x"
type input "From Zurich: 25-26 Ren"
type textarea "x"
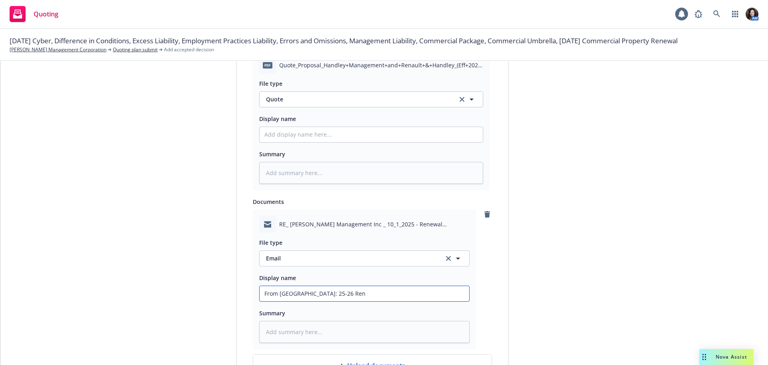
type input "From Zurich: 25-26 Rene"
type textarea "x"
type input "From Zurich: 25-26 Renew"
type textarea "x"
type input "From Zurich: 25-26 Renewa"
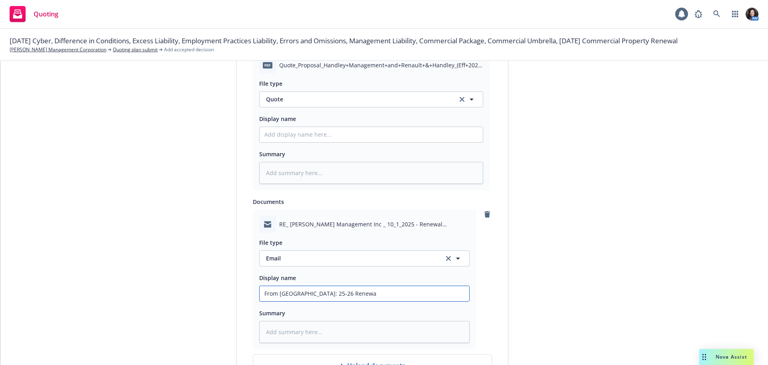
type textarea "x"
type input "From Zurich: 25-26 Renewal"
type textarea "x"
type input "From Zurich: 25-26 Renewal"
type textarea "x"
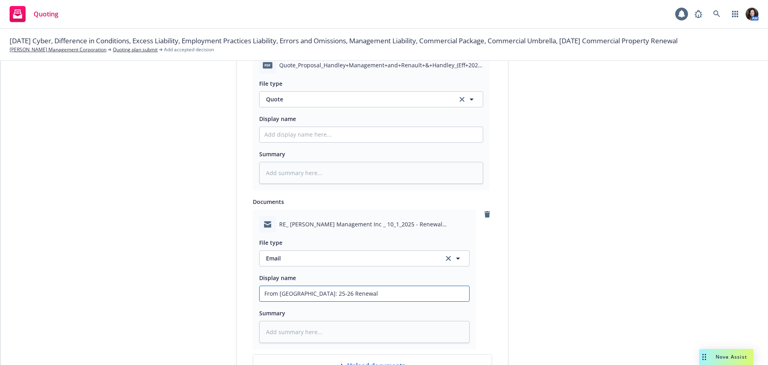
type input "From Zurich: 25-26 Renewal Q"
type textarea "x"
type input "From Zurich: 25-26 Renewal Qu"
type textarea "x"
type input "From Zurich: 25-26 Renewal Quo"
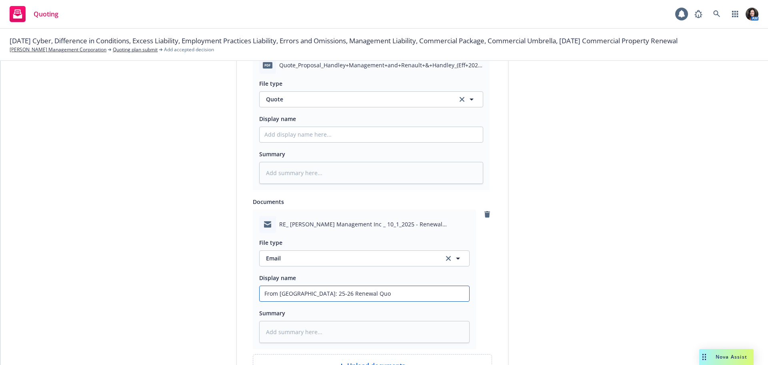
type textarea "x"
type input "From Zurich: 25-26 Renewal Quot"
type textarea "x"
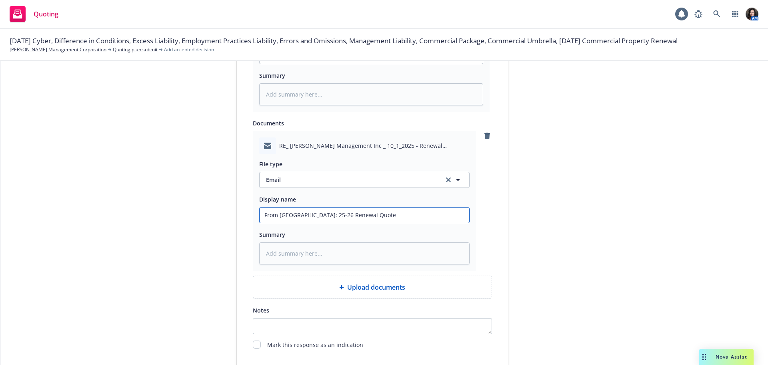
scroll to position [518, 0]
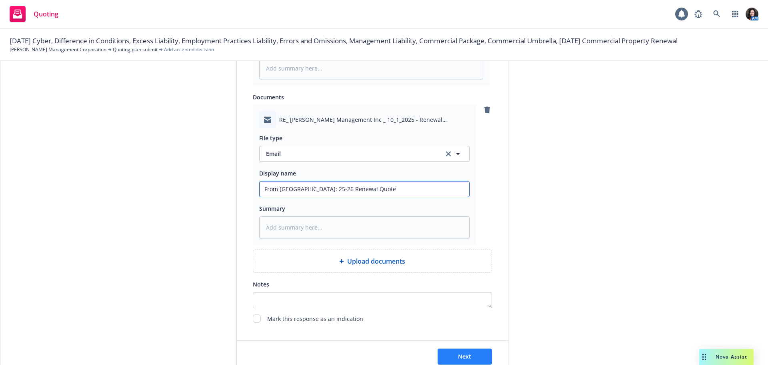
type input "From Zurich: 25-26 Renewal Quote"
click at [465, 352] on span "Next" at bounding box center [464, 356] width 13 height 8
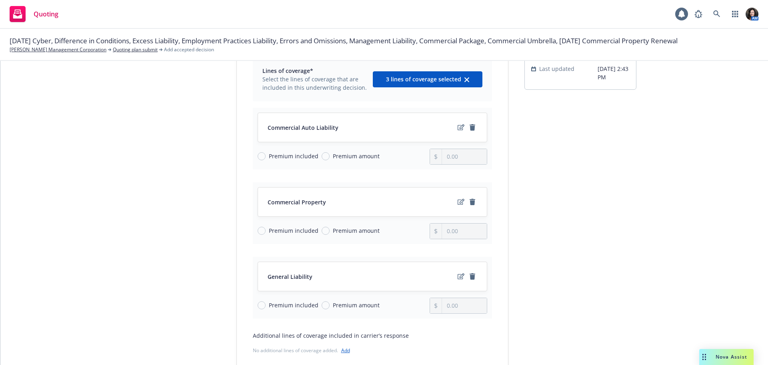
scroll to position [80, 0]
click at [458, 122] on icon "edit" at bounding box center [461, 125] width 7 height 6
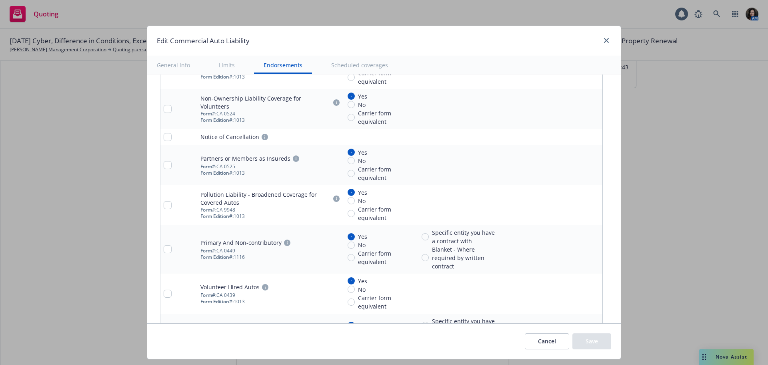
scroll to position [1675, 0]
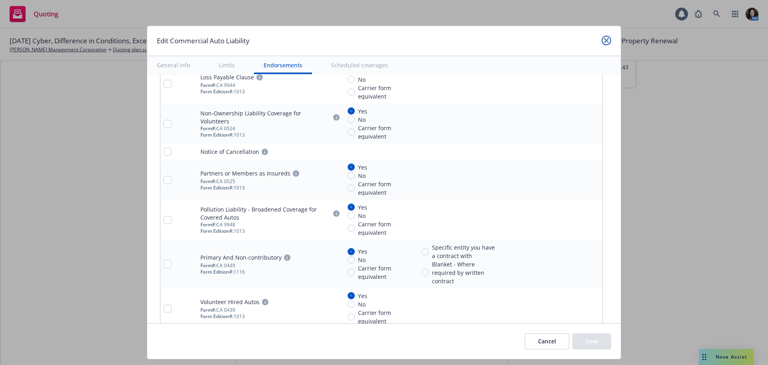
click at [604, 39] on icon "close" at bounding box center [606, 40] width 5 height 5
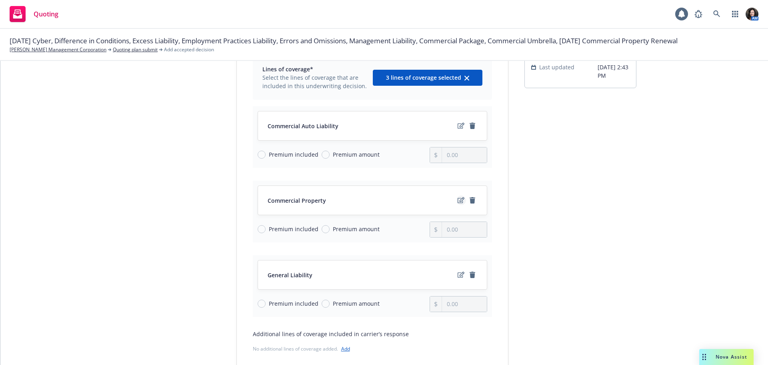
click at [459, 199] on icon "edit" at bounding box center [461, 200] width 7 height 6
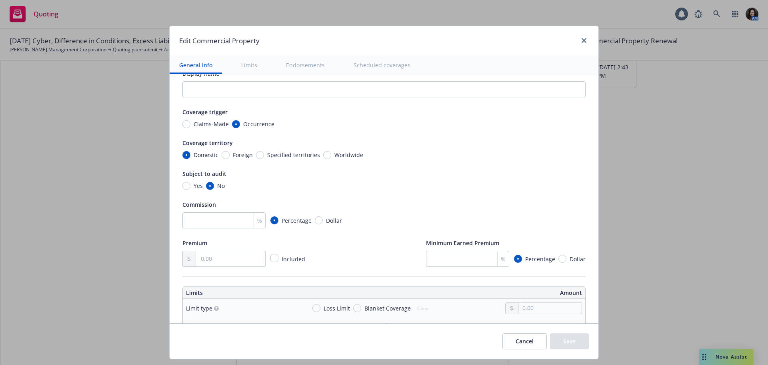
scroll to position [0, 0]
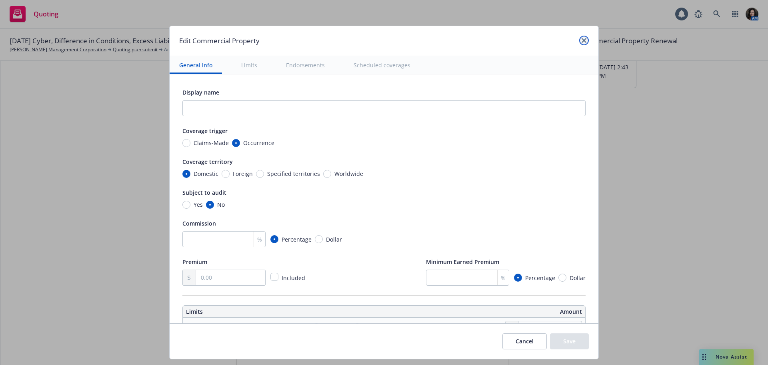
click at [583, 40] on icon "close" at bounding box center [584, 40] width 5 height 5
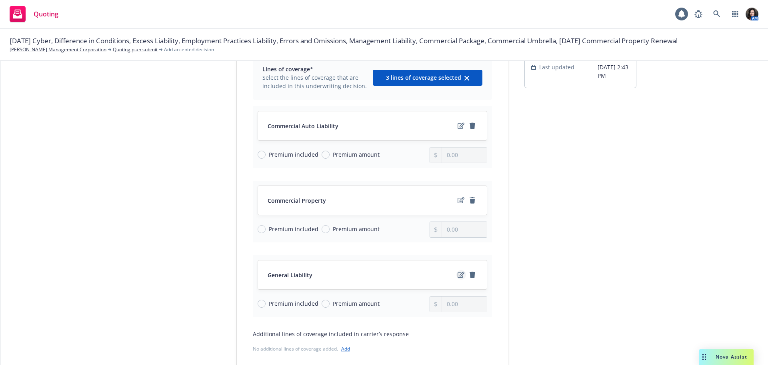
click at [458, 275] on icon "edit" at bounding box center [461, 274] width 7 height 6
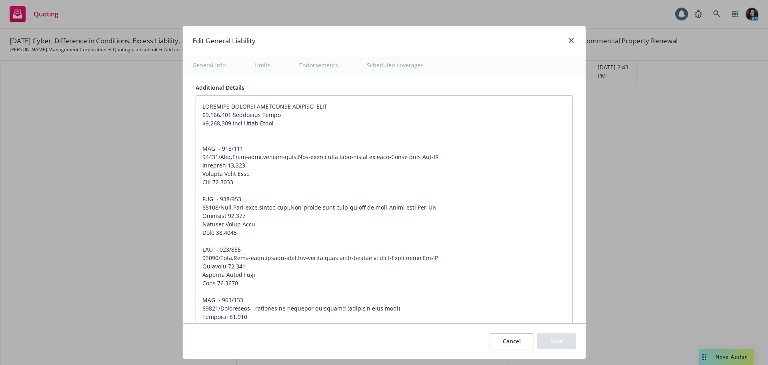
scroll to position [1000, 0]
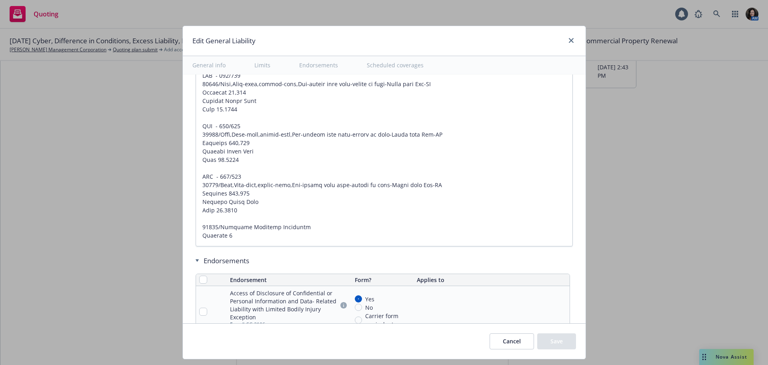
type textarea "x"
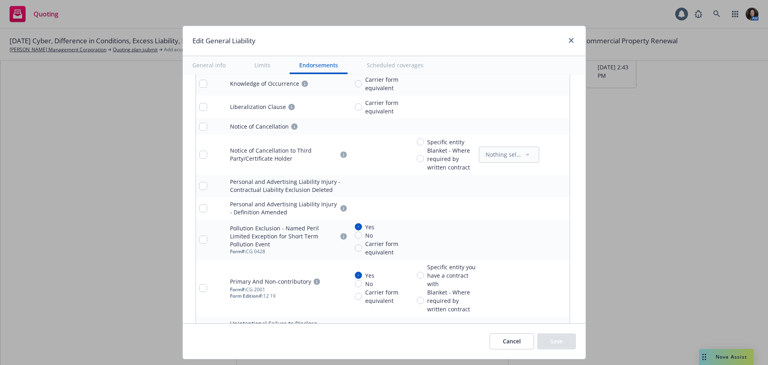
scroll to position [2841, 0]
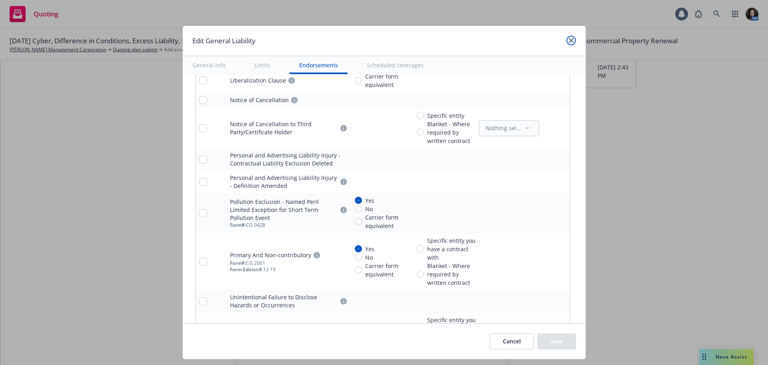
click at [569, 40] on icon "close" at bounding box center [571, 40] width 5 height 5
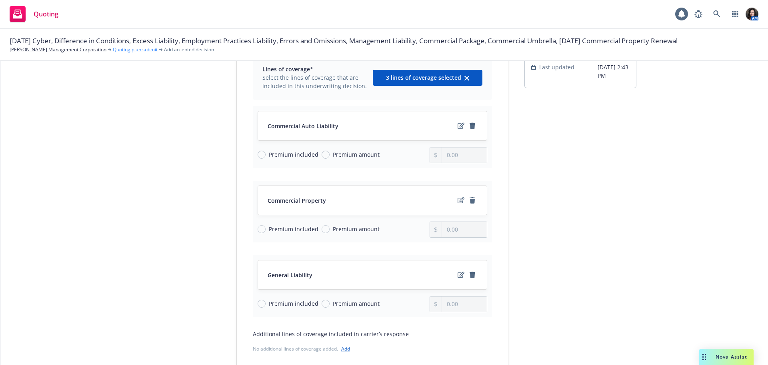
click at [114, 47] on link "Quoting plan submit" at bounding box center [135, 49] width 45 height 7
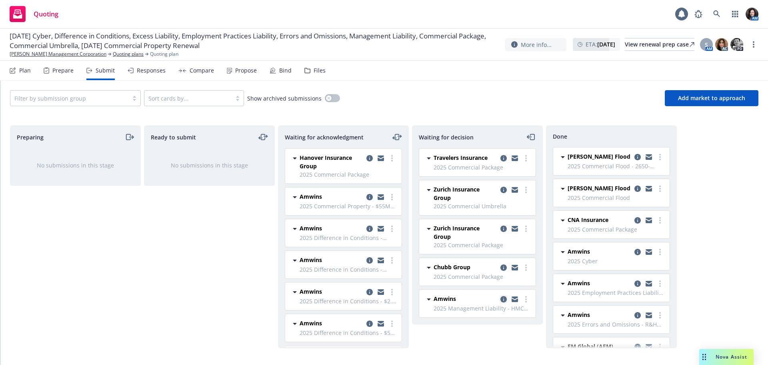
click at [501, 298] on icon "copy logging email" at bounding box center [504, 299] width 6 height 6
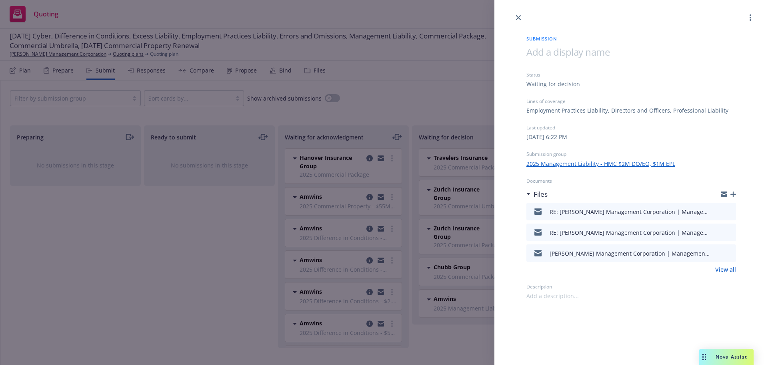
click at [729, 211] on icon "preview file" at bounding box center [728, 211] width 7 height 6
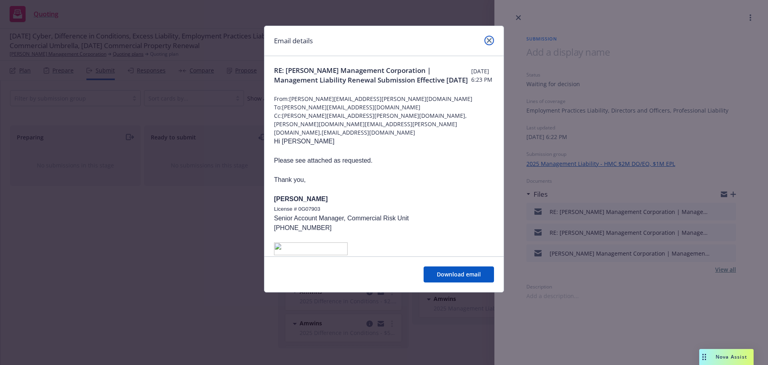
click at [487, 39] on icon "close" at bounding box center [489, 40] width 5 height 5
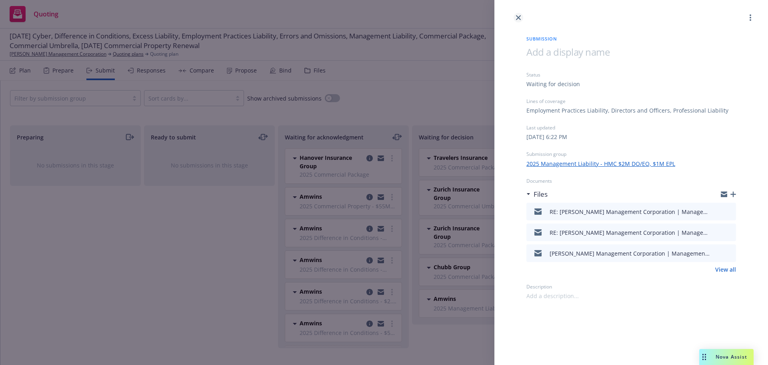
click at [517, 18] on icon "close" at bounding box center [518, 17] width 5 height 5
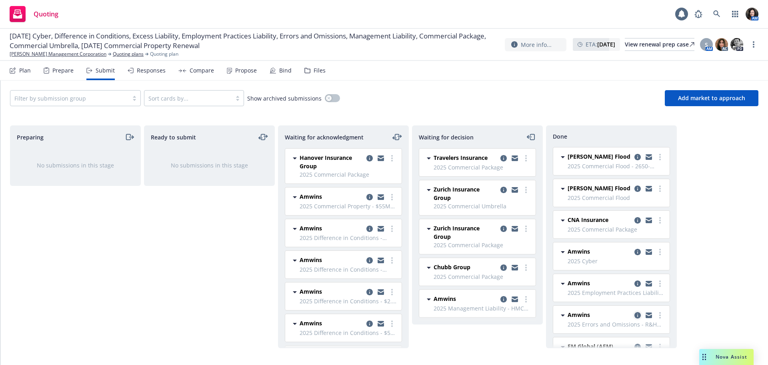
click at [635, 315] on icon "copy logging email" at bounding box center [638, 315] width 6 height 6
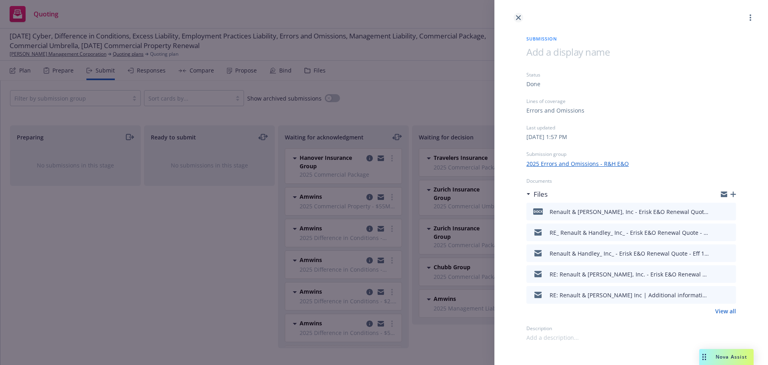
click at [517, 18] on icon "close" at bounding box center [518, 17] width 5 height 5
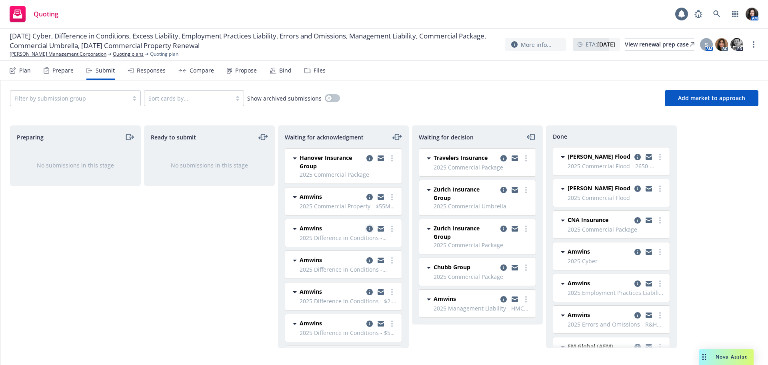
click at [367, 228] on icon "copy logging email" at bounding box center [370, 228] width 6 height 6
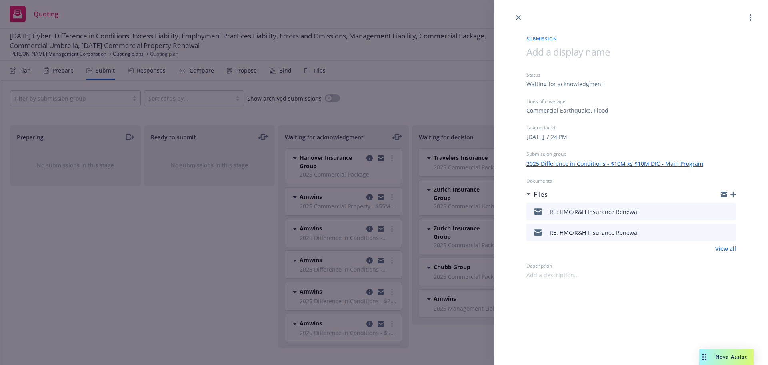
click at [362, 261] on div "Submission Status Waiting for acknowledgment Lines of coverage Commercial Earth…" at bounding box center [384, 182] width 768 height 365
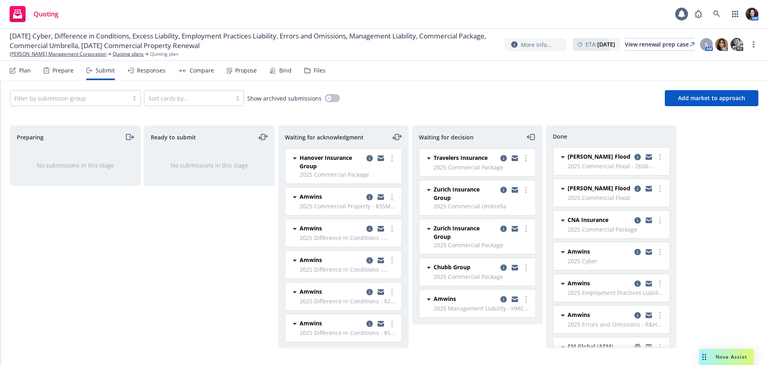
click at [367, 260] on icon "copy logging email" at bounding box center [370, 260] width 6 height 6
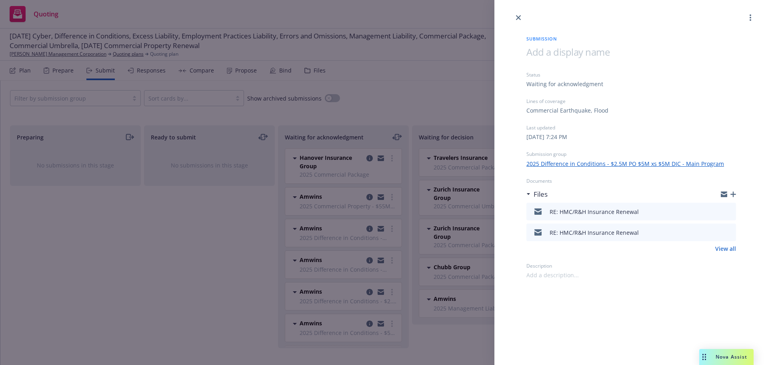
click at [363, 321] on div "Submission Status Waiting for acknowledgment Lines of coverage Commercial Earth…" at bounding box center [384, 182] width 768 height 365
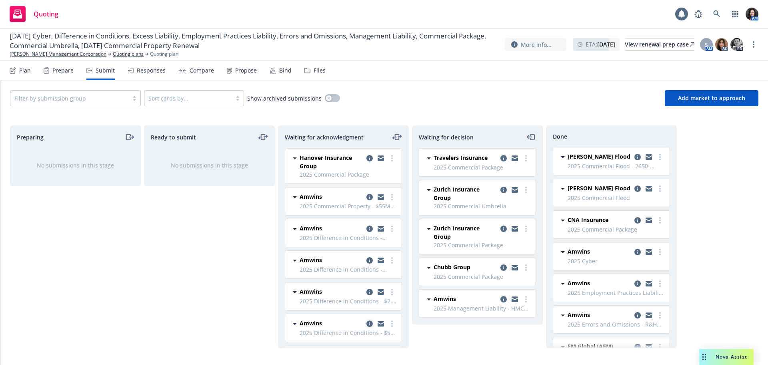
click at [367, 321] on icon "copy logging email" at bounding box center [370, 323] width 6 height 6
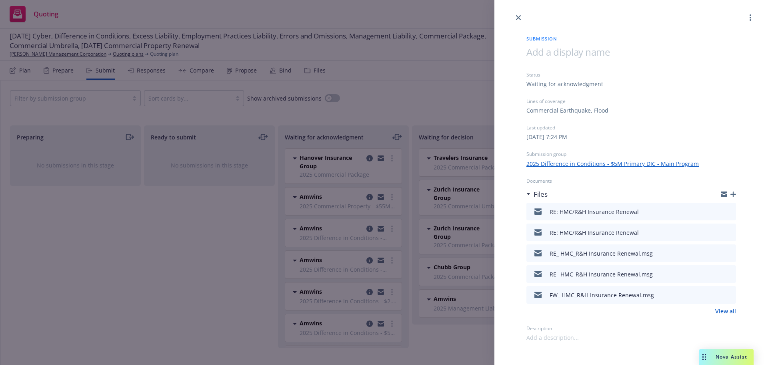
click at [728, 311] on link "View all" at bounding box center [725, 311] width 21 height 8
drag, startPoint x: 519, startPoint y: 17, endPoint x: 495, endPoint y: 56, distance: 45.2
click at [519, 16] on icon "close" at bounding box center [518, 17] width 5 height 5
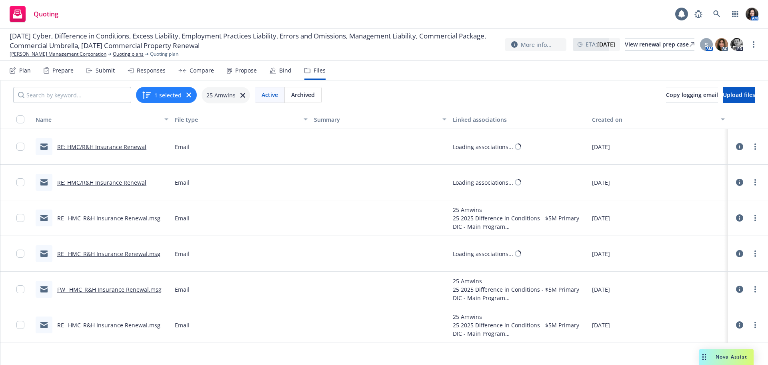
scroll to position [0, 0]
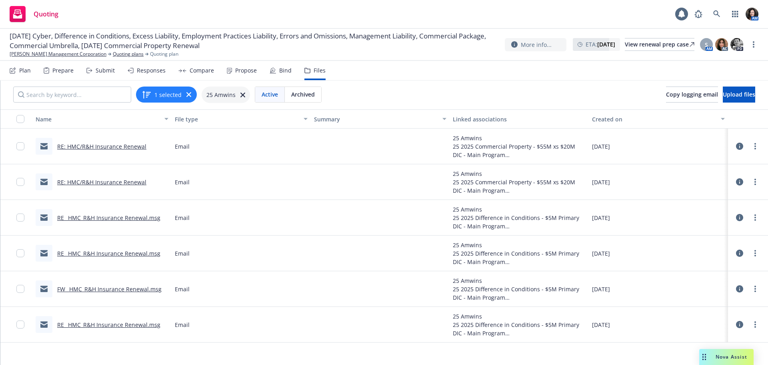
click at [112, 323] on link "RE_ HMC_R&H Insurance Renewal.msg" at bounding box center [108, 325] width 103 height 8
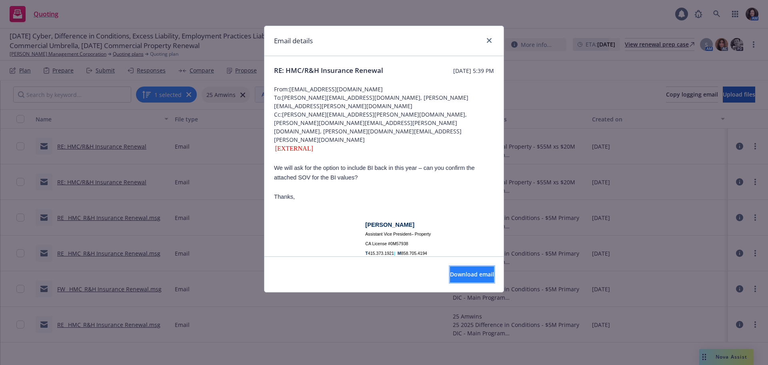
click at [460, 279] on button "Download email" at bounding box center [472, 274] width 44 height 16
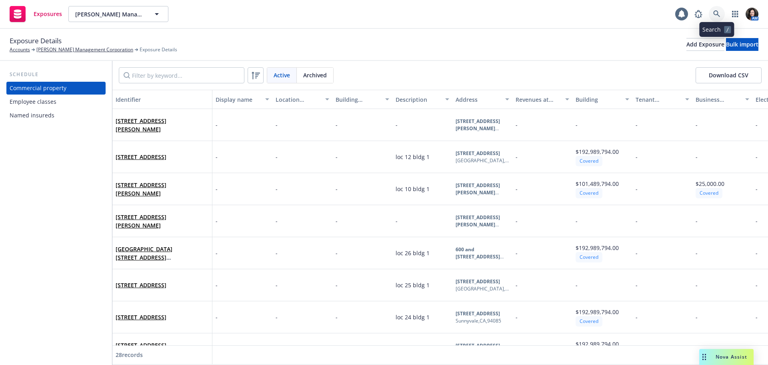
click at [715, 14] on icon at bounding box center [716, 13] width 7 height 7
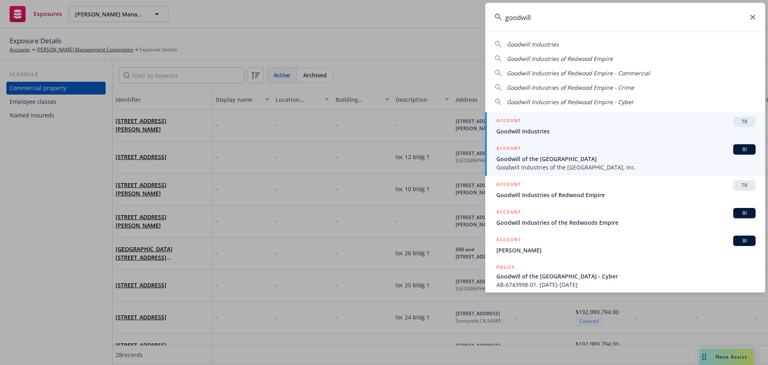
type input "goodwill"
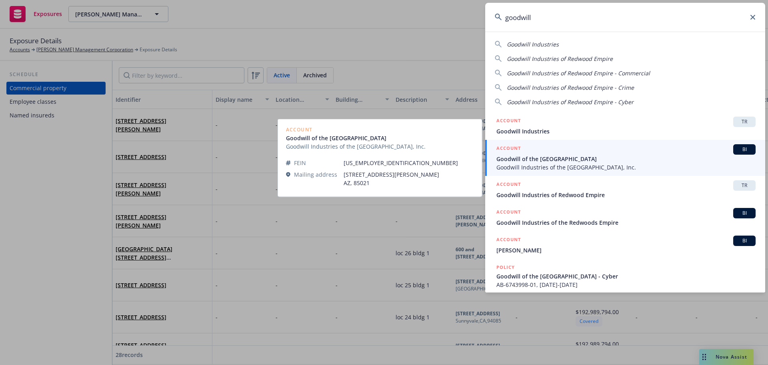
click at [529, 164] on span "Goodwill Industries of the [GEOGRAPHIC_DATA], Inc." at bounding box center [626, 167] width 259 height 8
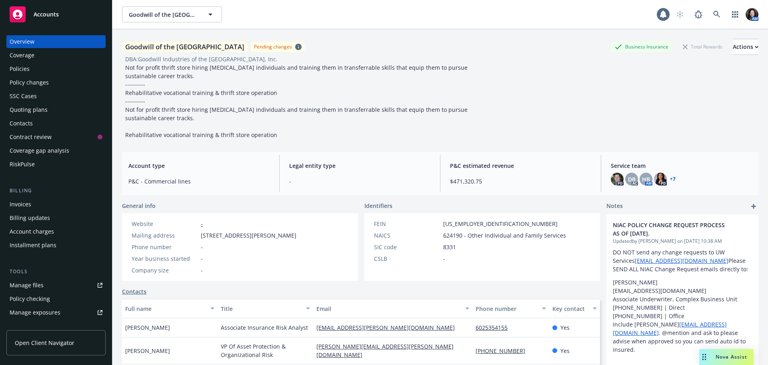
click at [23, 84] on div "Policy changes" at bounding box center [29, 82] width 39 height 13
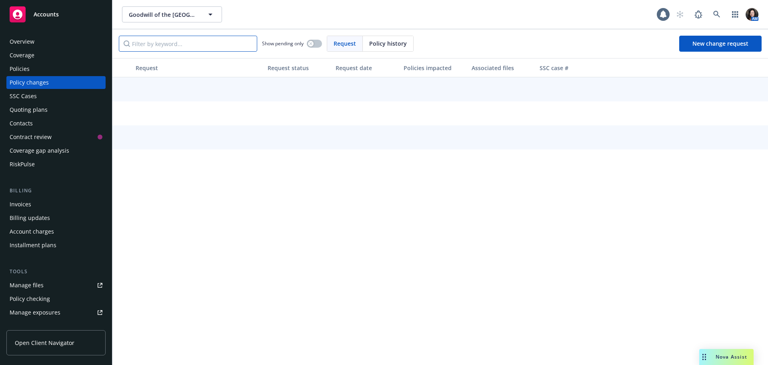
click at [172, 48] on input "Filter by keyword..." at bounding box center [188, 44] width 138 height 16
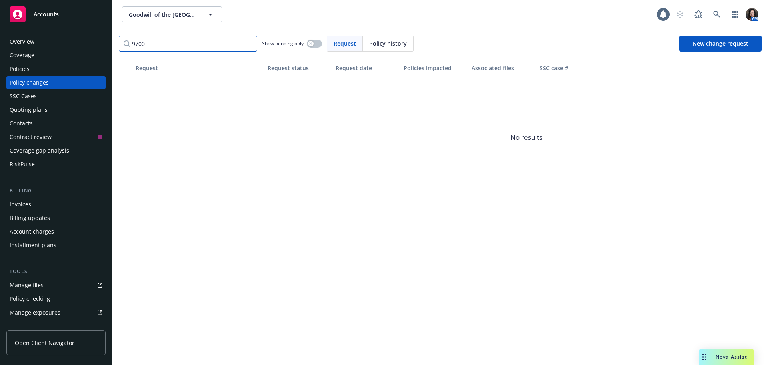
drag, startPoint x: 231, startPoint y: 40, endPoint x: 57, endPoint y: 40, distance: 174.1
click at [57, 40] on div "Accounts Overview Coverage Policies Policy changes SSC Cases Quoting plans Cont…" at bounding box center [384, 182] width 768 height 365
type input "9361"
click at [248, 42] on input "9361" at bounding box center [188, 44] width 138 height 16
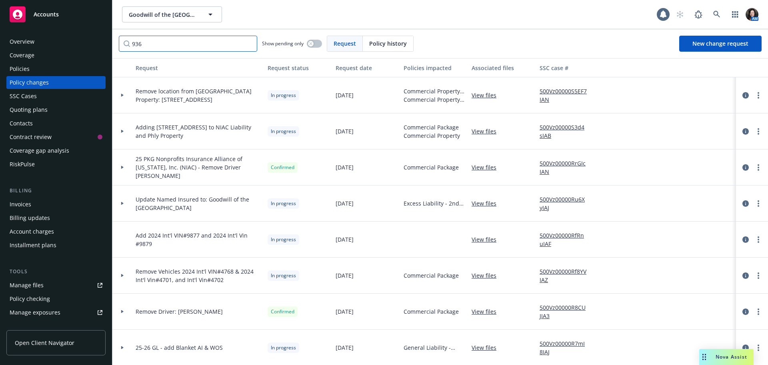
type input "9361"
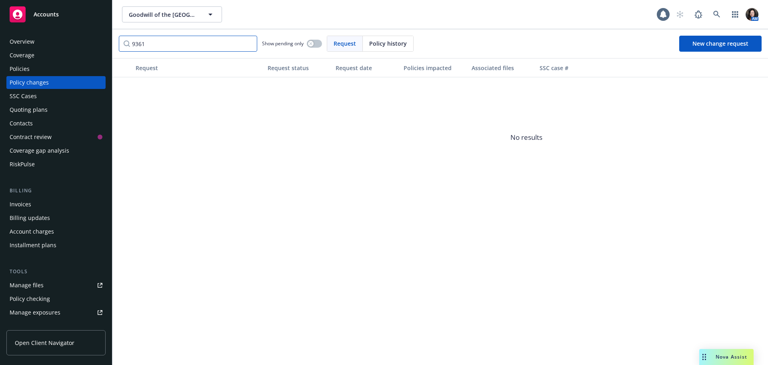
click at [248, 42] on input "9361" at bounding box center [188, 44] width 138 height 16
click at [250, 41] on input "9177" at bounding box center [188, 44] width 138 height 16
type input "9177"
click at [31, 285] on div "Manage files" at bounding box center [27, 285] width 34 height 13
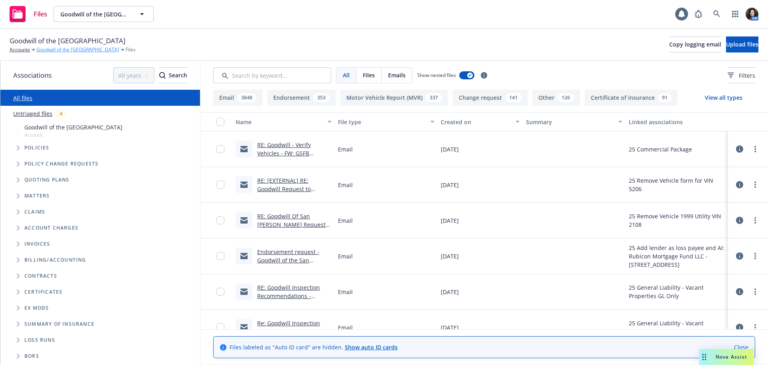
click at [78, 46] on link "Goodwill of the [GEOGRAPHIC_DATA]" at bounding box center [77, 49] width 83 height 7
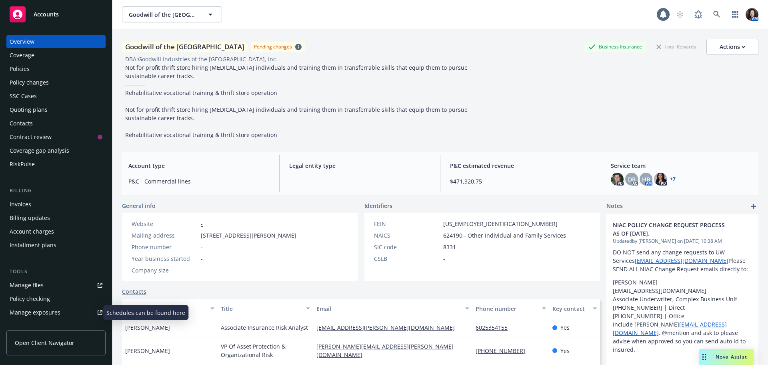
click at [43, 311] on div "Manage exposures" at bounding box center [35, 312] width 51 height 13
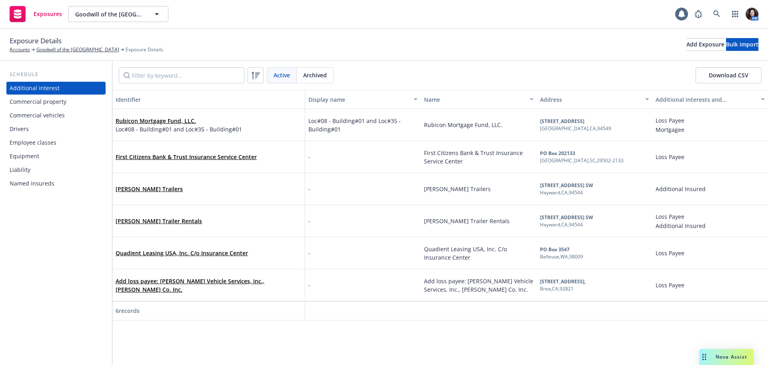
click at [35, 114] on div "Commercial vehicles" at bounding box center [37, 115] width 55 height 13
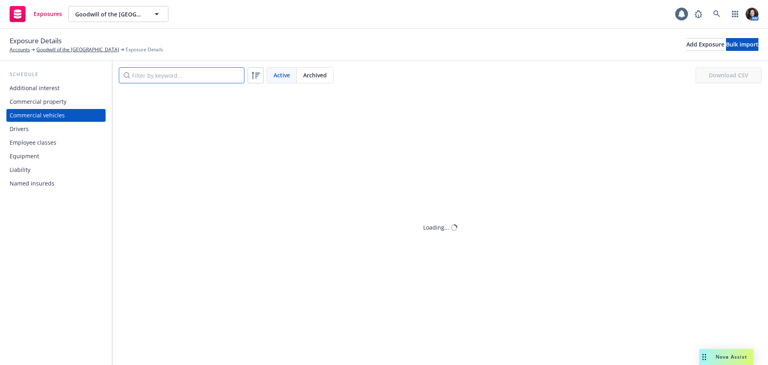
click at [208, 80] on input "Filter by keyword..." at bounding box center [182, 75] width 126 height 16
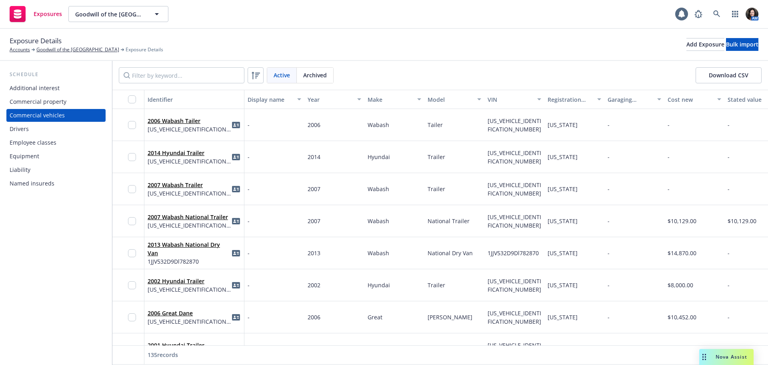
click at [319, 80] on div "Archived" at bounding box center [315, 75] width 36 height 15
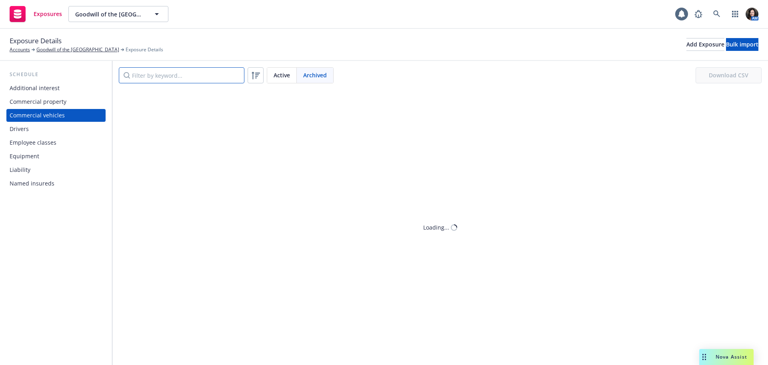
click at [178, 78] on input "Filter by keyword..." at bounding box center [182, 75] width 126 height 16
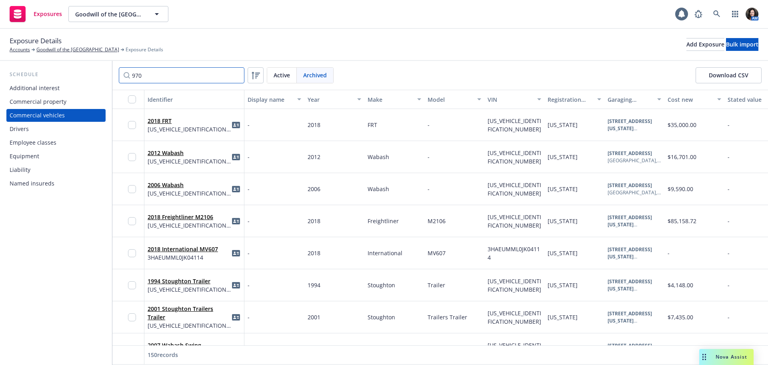
type input "9700"
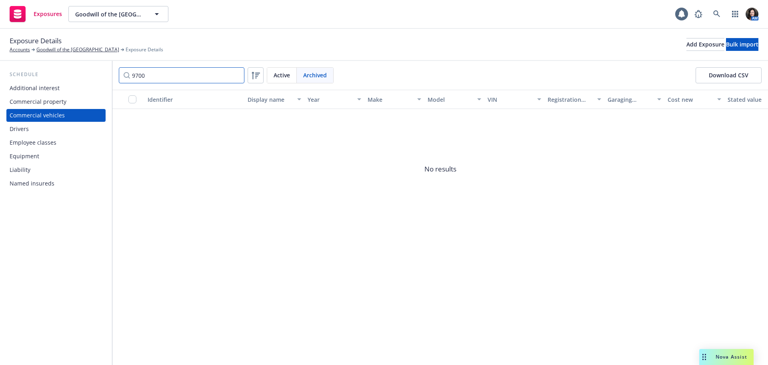
click at [237, 74] on input "9700" at bounding box center [182, 75] width 126 height 16
drag, startPoint x: 221, startPoint y: 74, endPoint x: 112, endPoint y: 73, distance: 109.3
click at [112, 73] on div "Schedule Additional interest Commercial property Commercial vehicles Drivers Em…" at bounding box center [384, 213] width 768 height 304
drag, startPoint x: 190, startPoint y: 78, endPoint x: 104, endPoint y: 79, distance: 85.6
click at [104, 79] on div "Schedule Additional interest Commercial property Commercial vehicles Drivers Em…" at bounding box center [384, 213] width 768 height 304
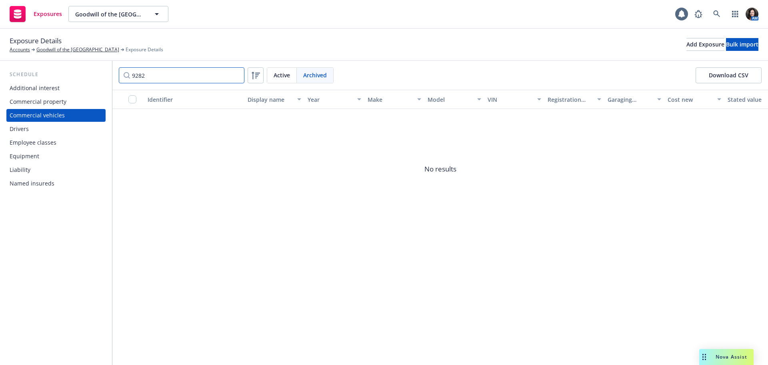
drag, startPoint x: 162, startPoint y: 74, endPoint x: 113, endPoint y: 75, distance: 49.2
click at [113, 75] on div "9282 Active Archived Download CSV" at bounding box center [440, 75] width 656 height 29
drag, startPoint x: 178, startPoint y: 79, endPoint x: 77, endPoint y: 78, distance: 101.2
click at [78, 78] on div "Schedule Additional interest Commercial property Commercial vehicles Drivers Em…" at bounding box center [384, 213] width 768 height 304
drag, startPoint x: 77, startPoint y: 78, endPoint x: 141, endPoint y: 83, distance: 64.2
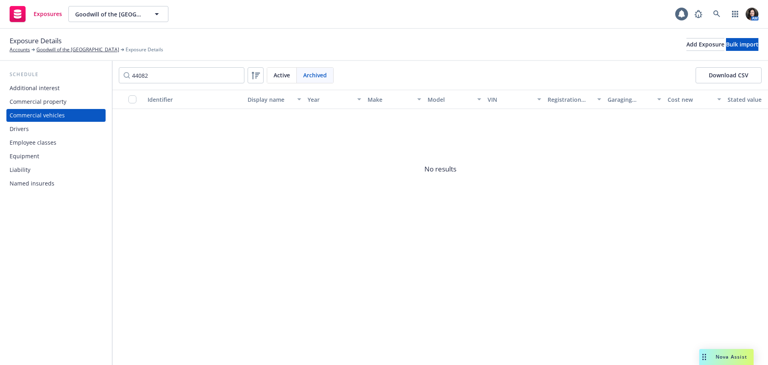
click at [77, 77] on div "Schedule" at bounding box center [55, 74] width 99 height 8
drag, startPoint x: 148, startPoint y: 80, endPoint x: 96, endPoint y: 79, distance: 52.0
click at [96, 79] on div "Schedule Additional interest Commercial property Commercial vehicles Drivers Em…" at bounding box center [384, 213] width 768 height 304
drag, startPoint x: 186, startPoint y: 72, endPoint x: 71, endPoint y: 76, distance: 115.7
click at [71, 76] on div "Schedule Additional interest Commercial property Commercial vehicles Drivers Em…" at bounding box center [384, 213] width 768 height 304
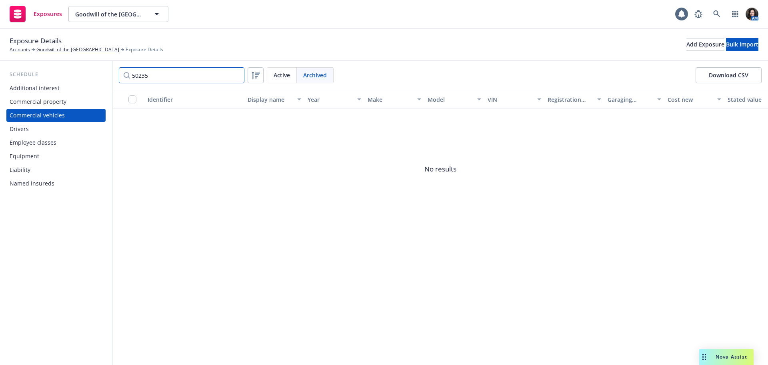
drag, startPoint x: 160, startPoint y: 71, endPoint x: 112, endPoint y: 75, distance: 49.0
click at [112, 75] on div "Schedule Additional interest Commercial property Commercial vehicles Drivers Em…" at bounding box center [384, 213] width 768 height 304
drag, startPoint x: 180, startPoint y: 74, endPoint x: 124, endPoint y: 76, distance: 56.1
click at [124, 76] on input "50076" at bounding box center [182, 75] width 126 height 16
drag, startPoint x: 150, startPoint y: 80, endPoint x: 100, endPoint y: 80, distance: 50.0
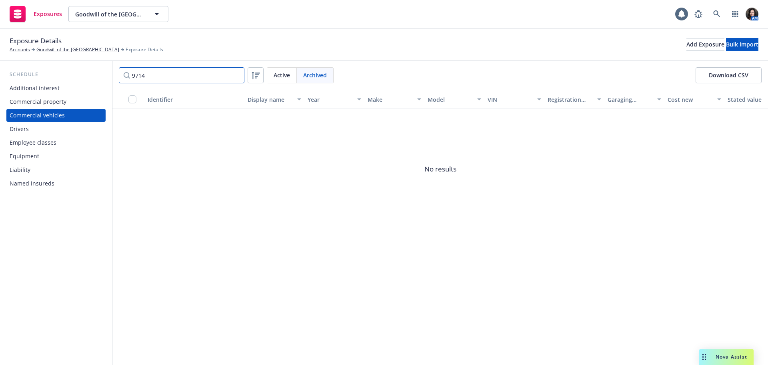
click at [100, 80] on div "Schedule Additional interest Commercial property Commercial vehicles Drivers Em…" at bounding box center [384, 213] width 768 height 304
type input "9999"
